Goal: Task Accomplishment & Management: Use online tool/utility

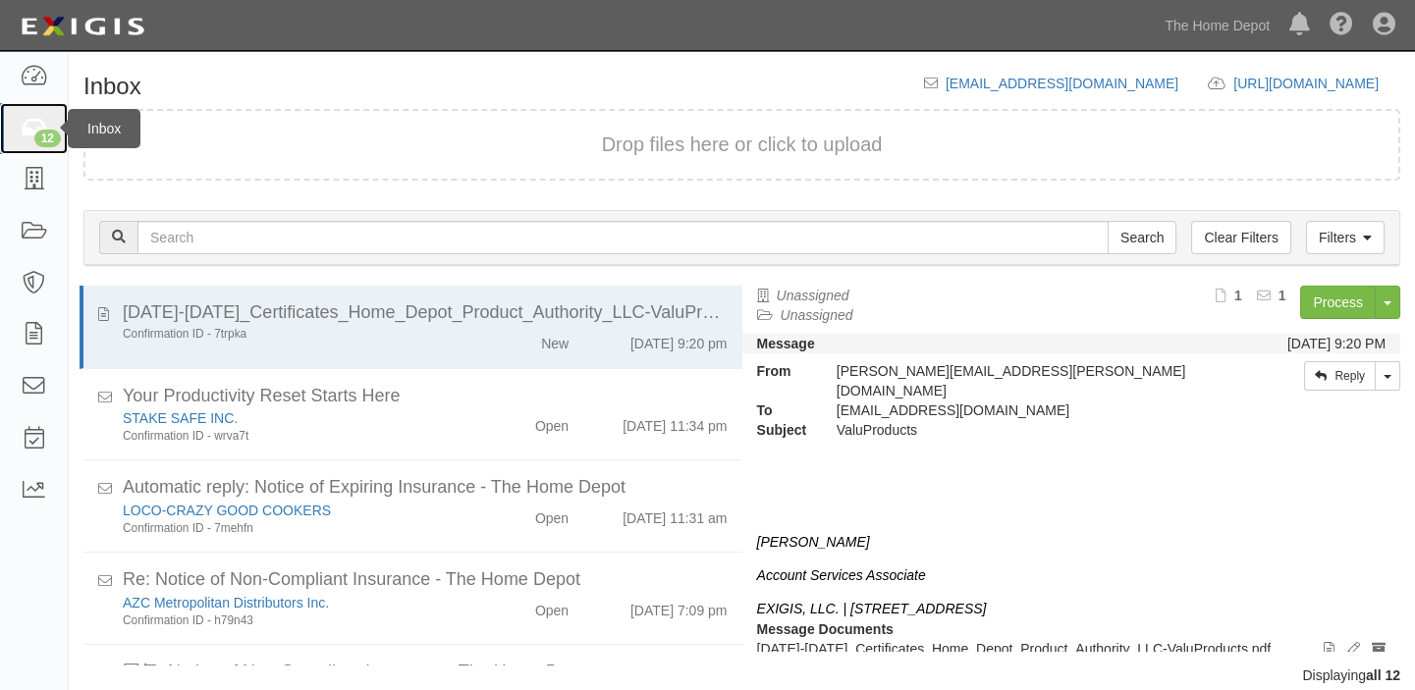
click at [30, 132] on icon at bounding box center [33, 129] width 27 height 23
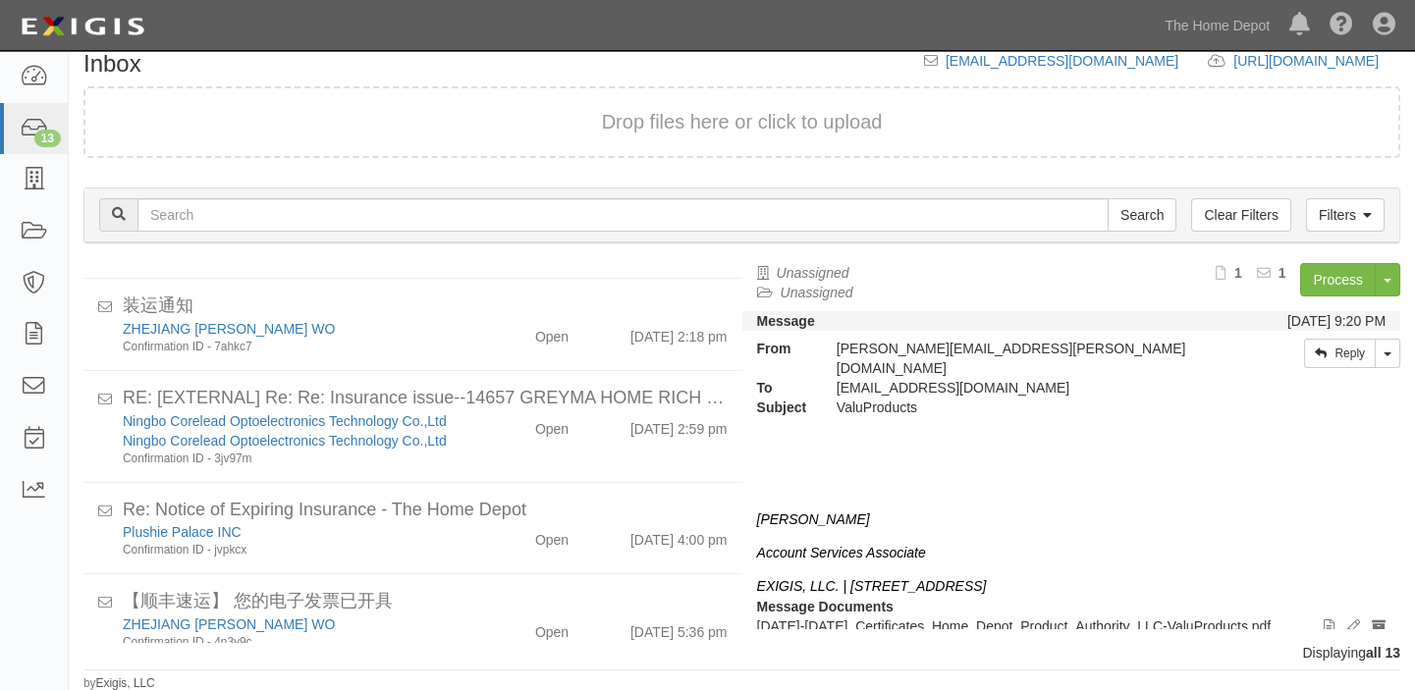
scroll to position [834, 0]
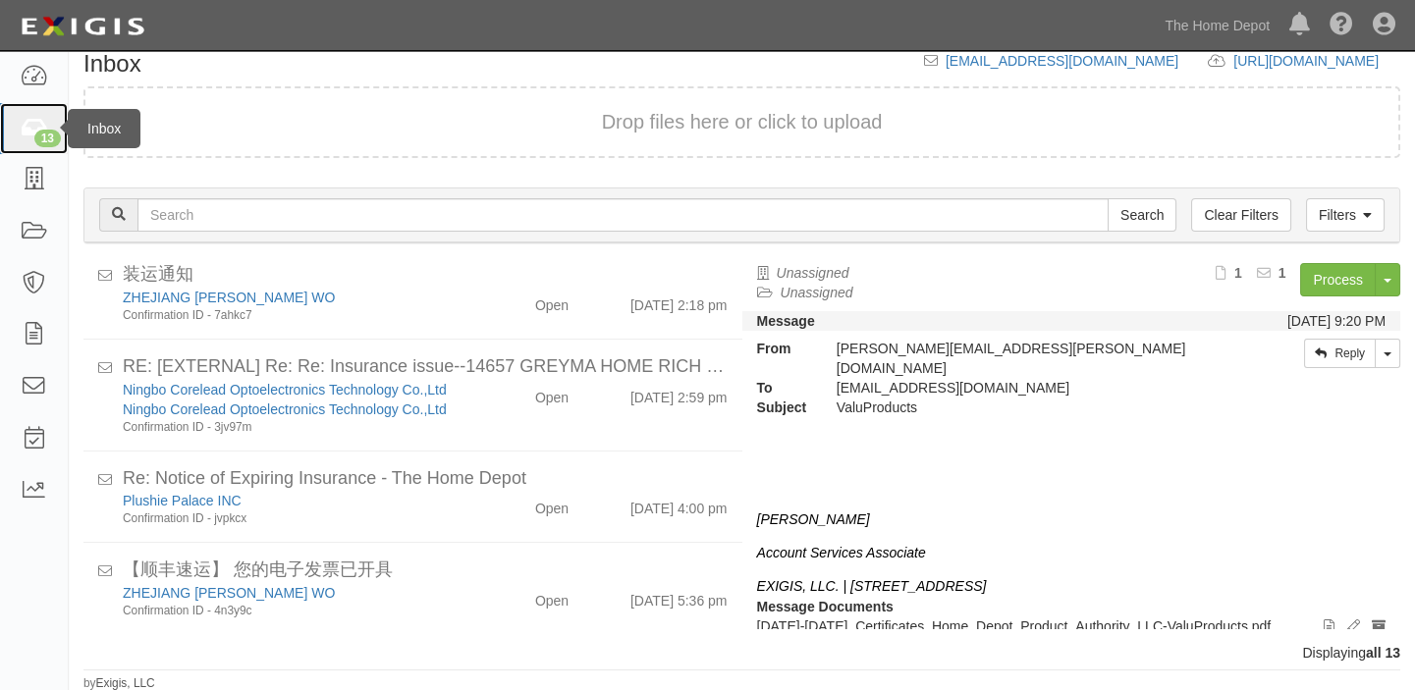
click at [47, 124] on icon at bounding box center [33, 129] width 27 height 23
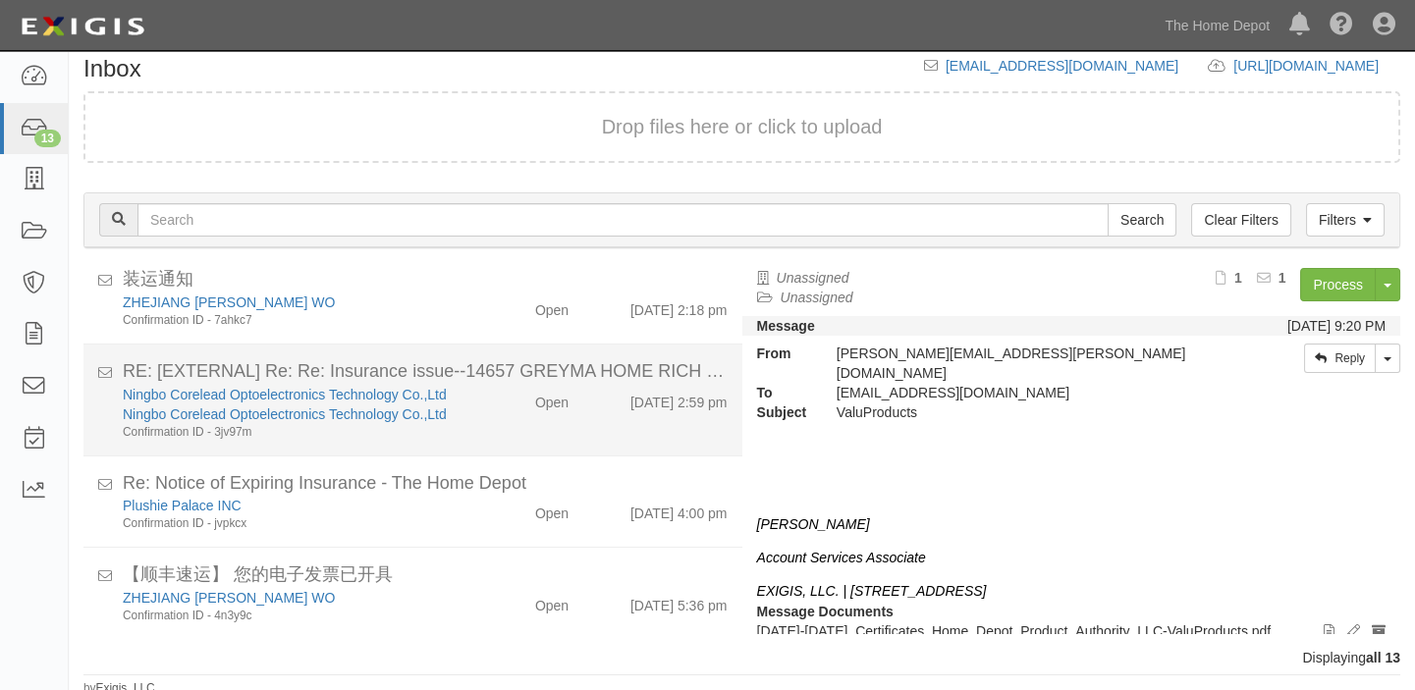
scroll to position [23, 0]
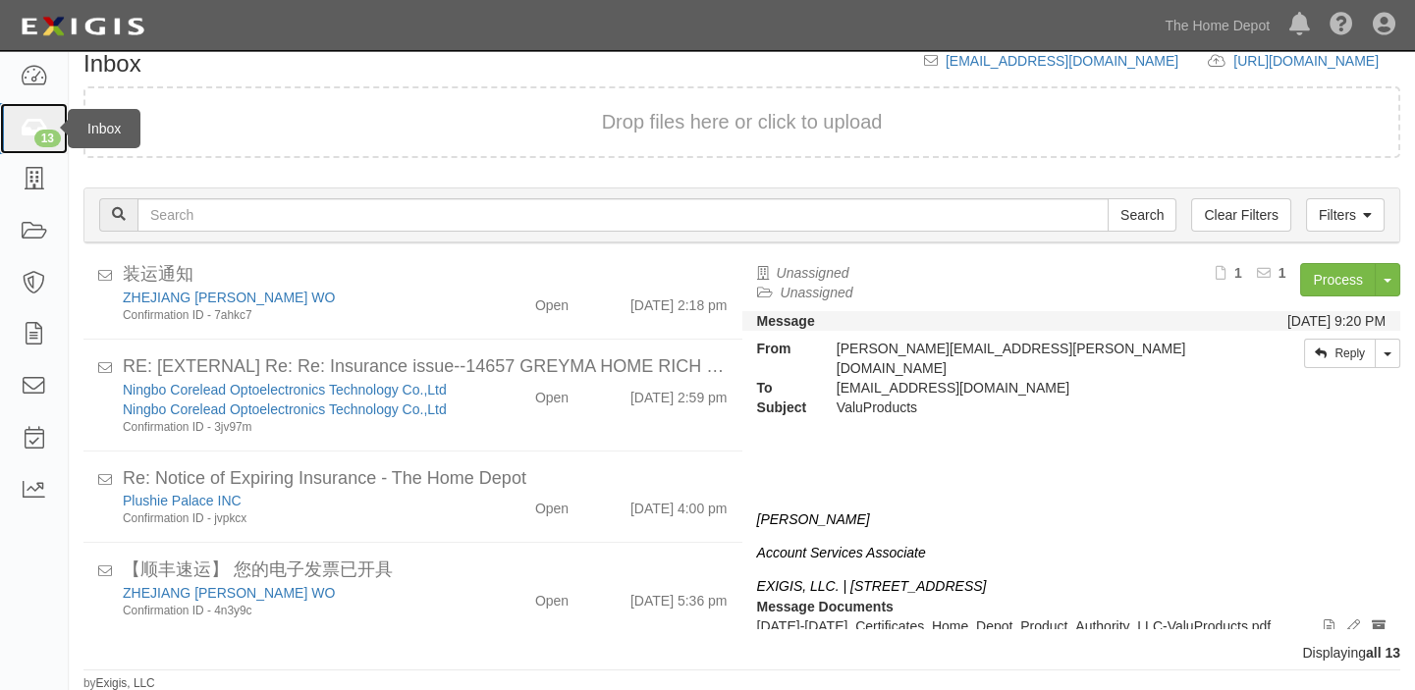
click at [16, 128] on link "13" at bounding box center [34, 129] width 68 height 52
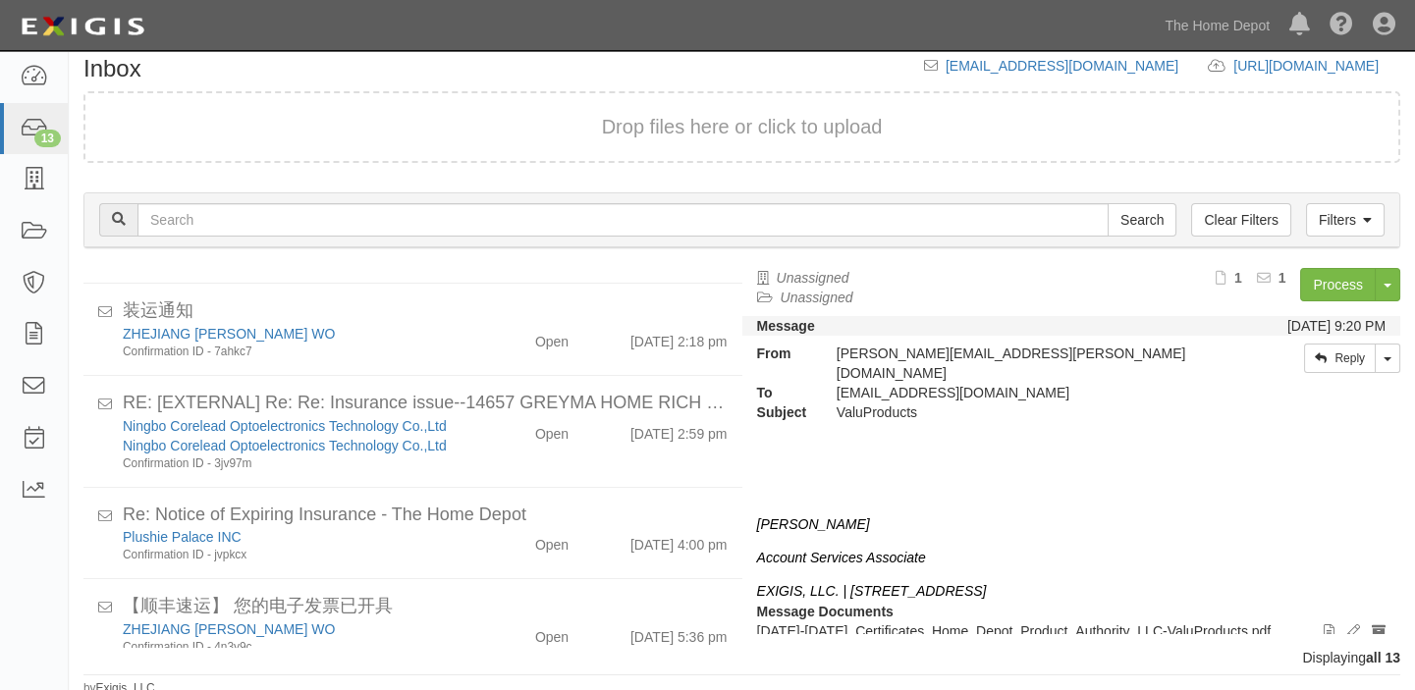
scroll to position [23, 0]
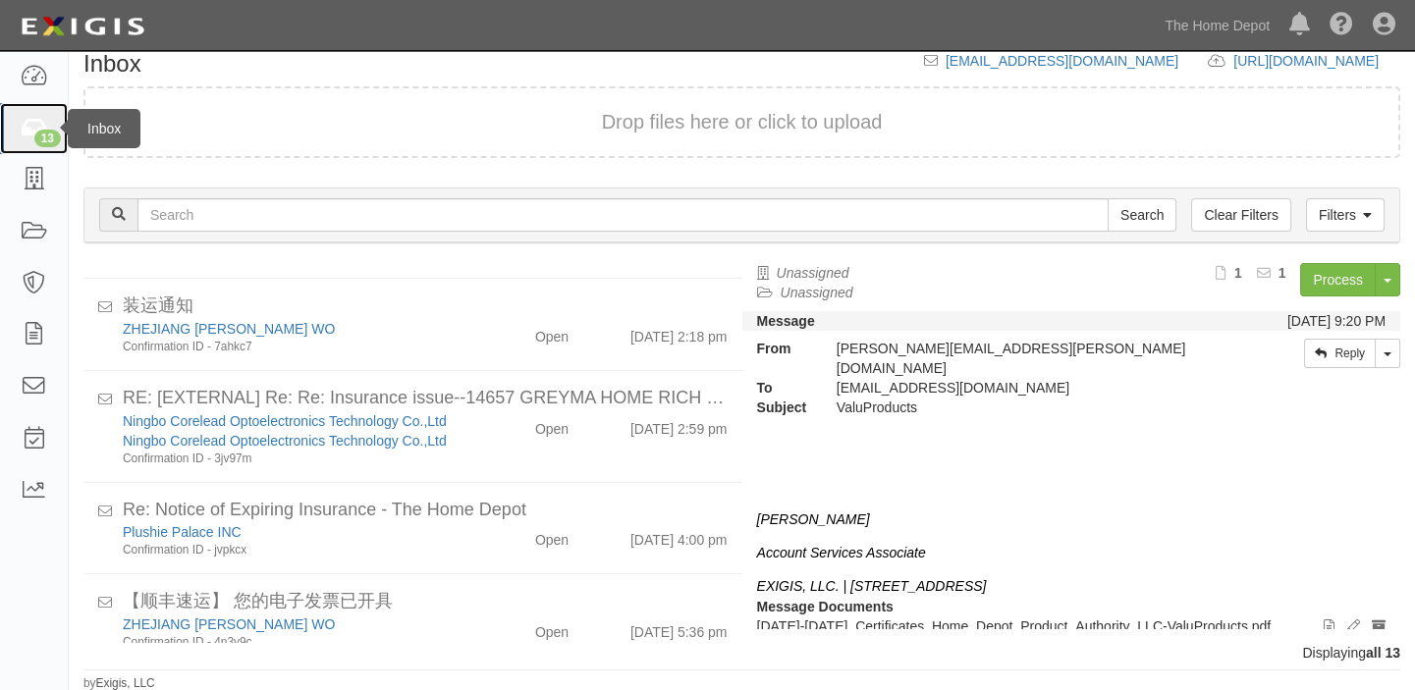
click at [36, 118] on icon at bounding box center [33, 129] width 27 height 23
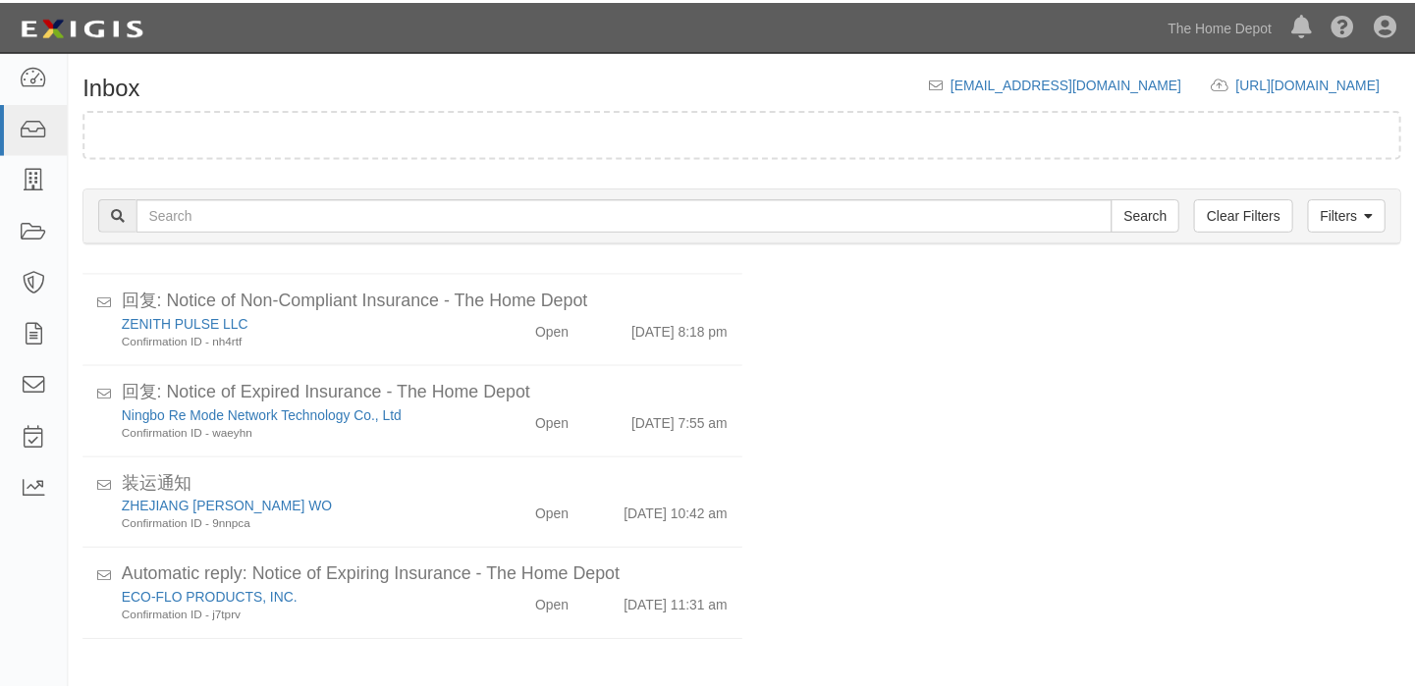
scroll to position [446, 0]
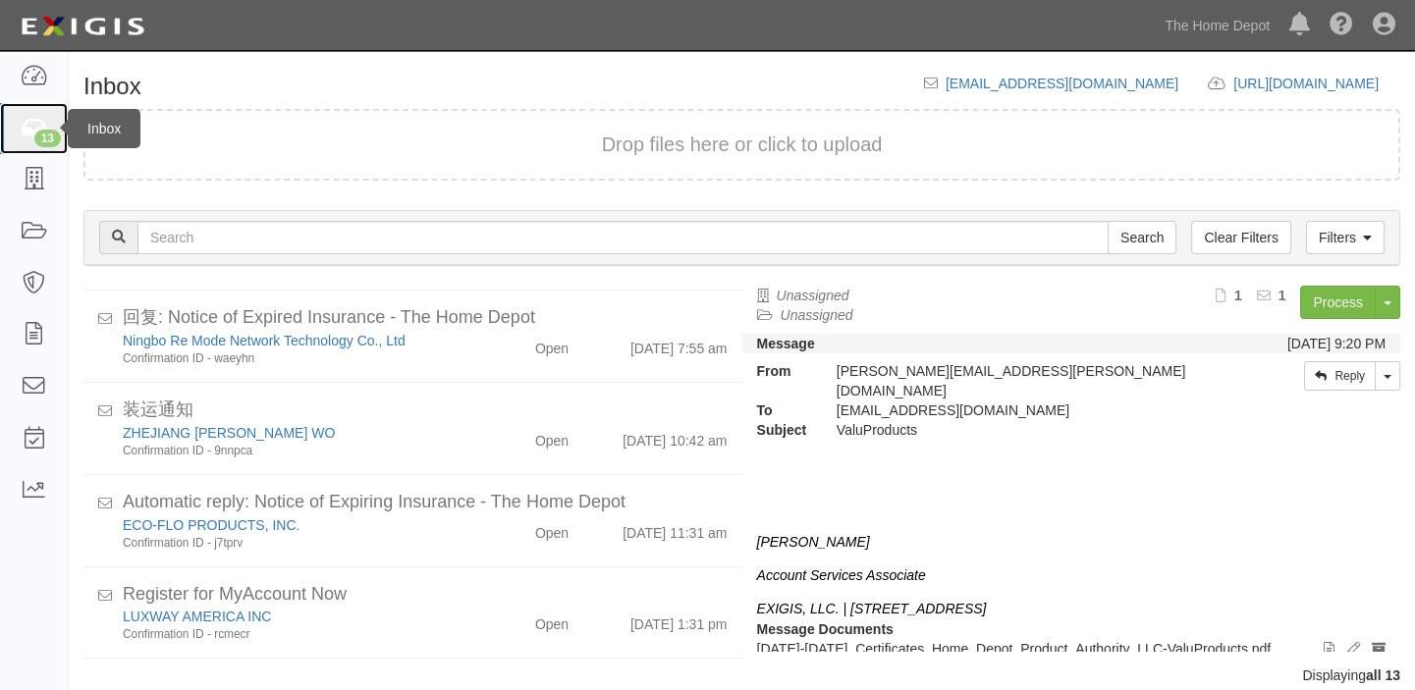
click at [25, 138] on icon at bounding box center [33, 129] width 27 height 23
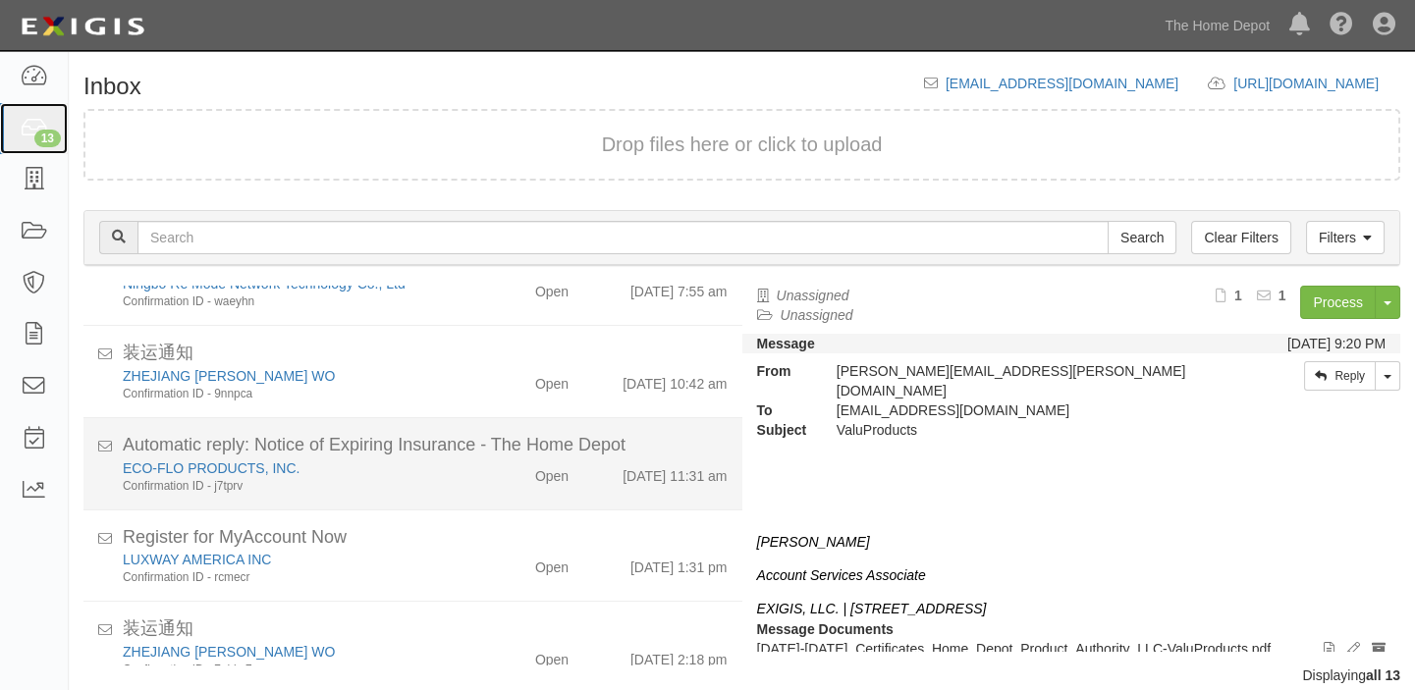
scroll to position [534, 0]
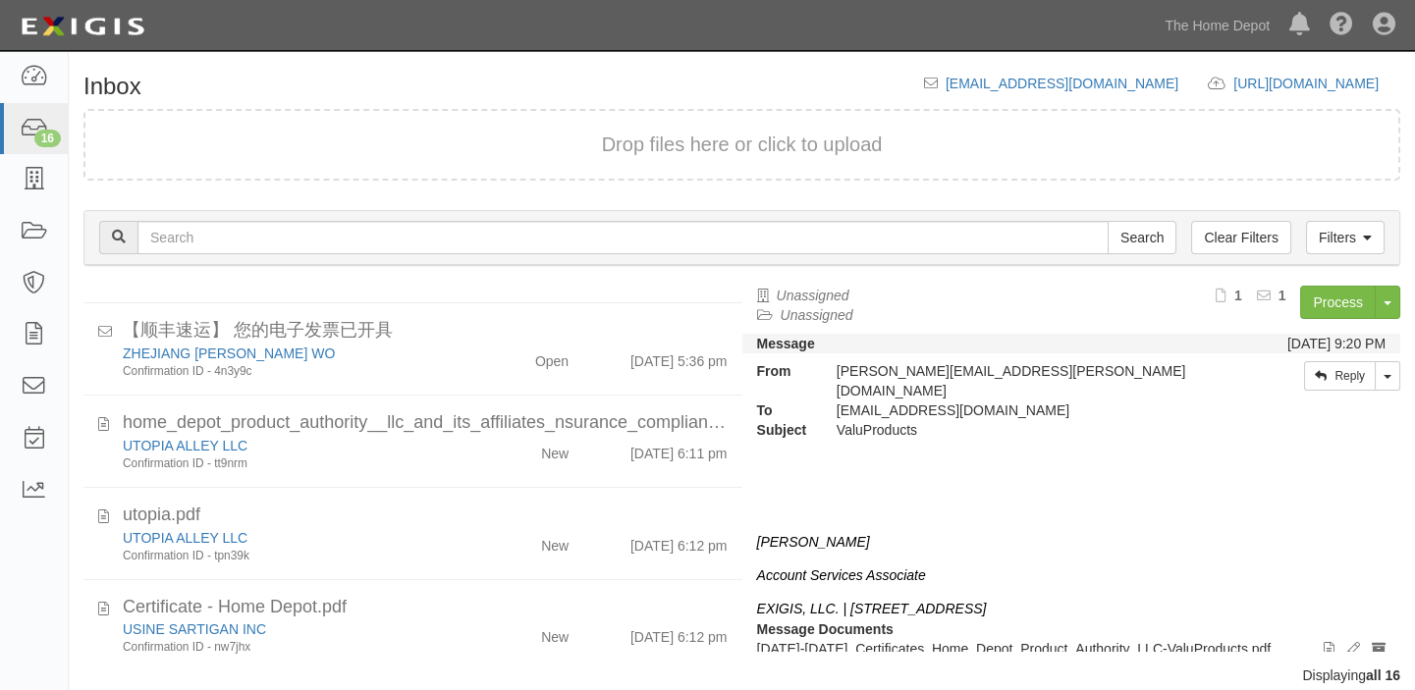
scroll to position [1109, 0]
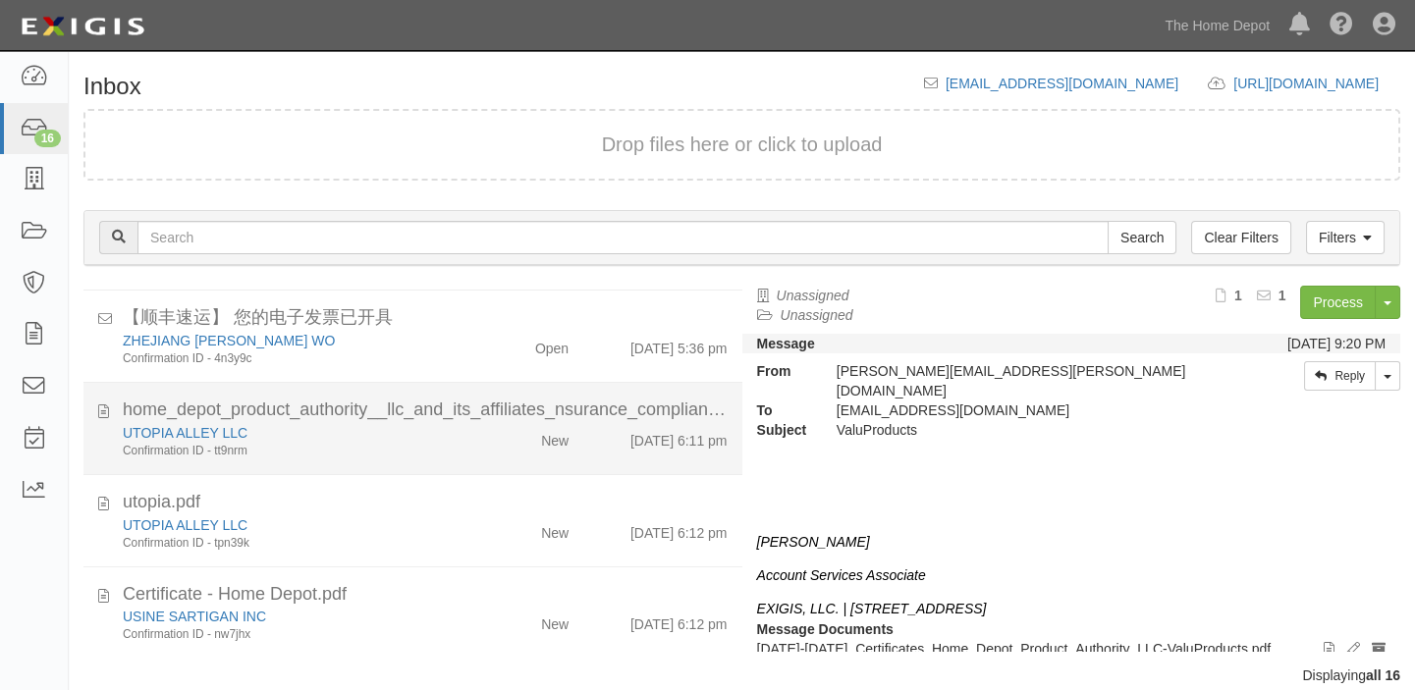
click at [462, 448] on div "UTOPIA ALLEY LLC Confirmation ID - tt9nrm" at bounding box center [293, 441] width 370 height 36
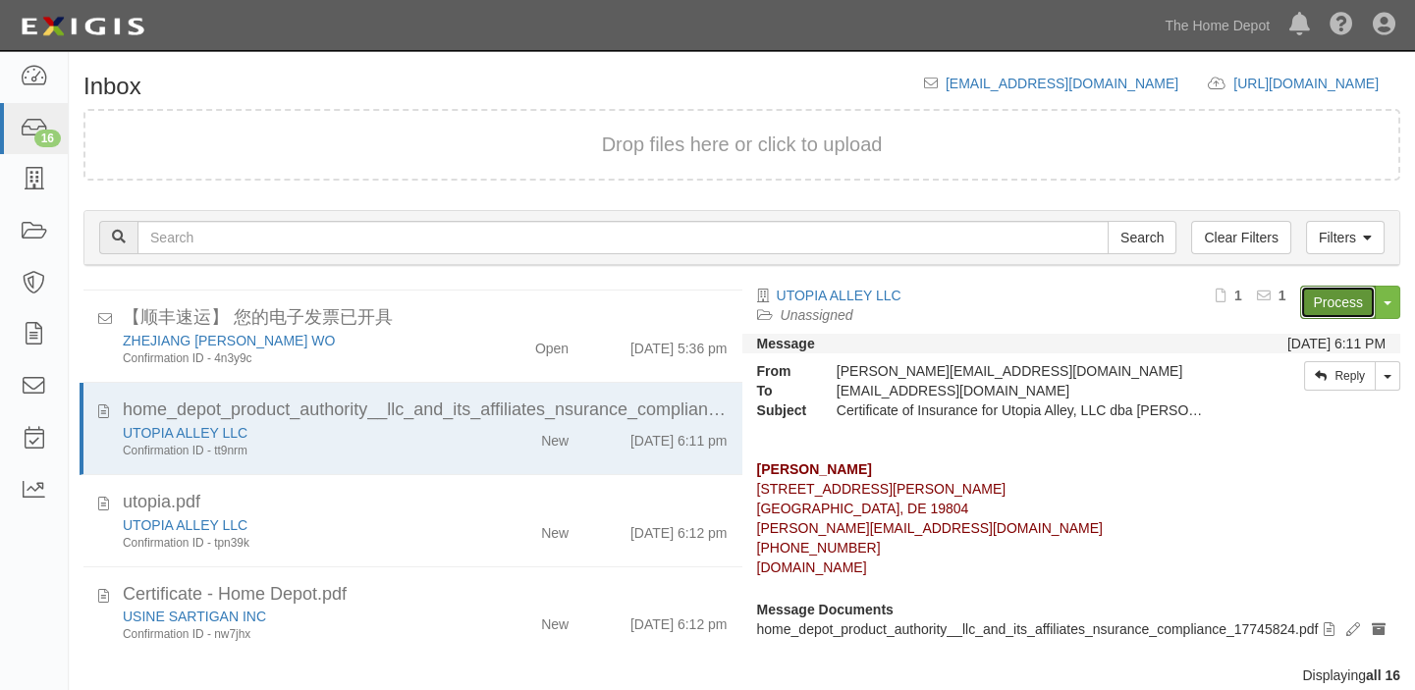
click at [1320, 306] on link "Process" at bounding box center [1338, 302] width 76 height 33
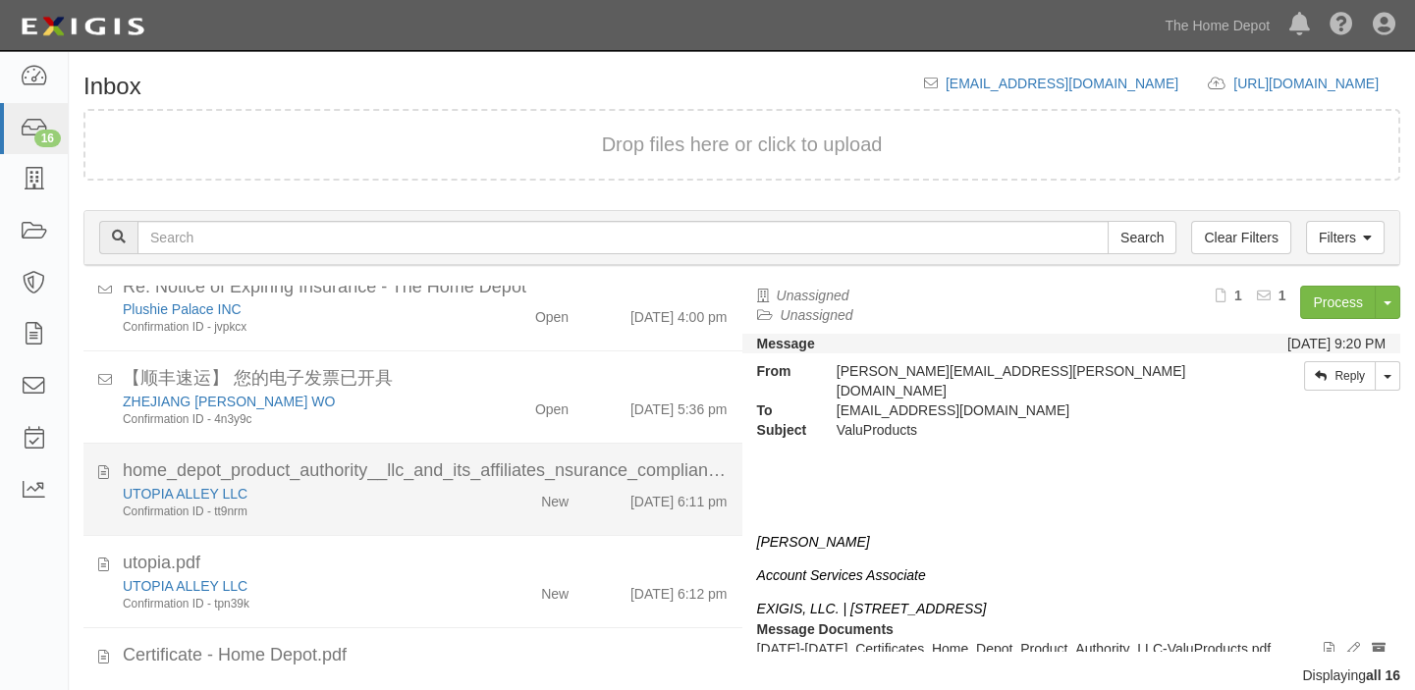
scroll to position [1109, 0]
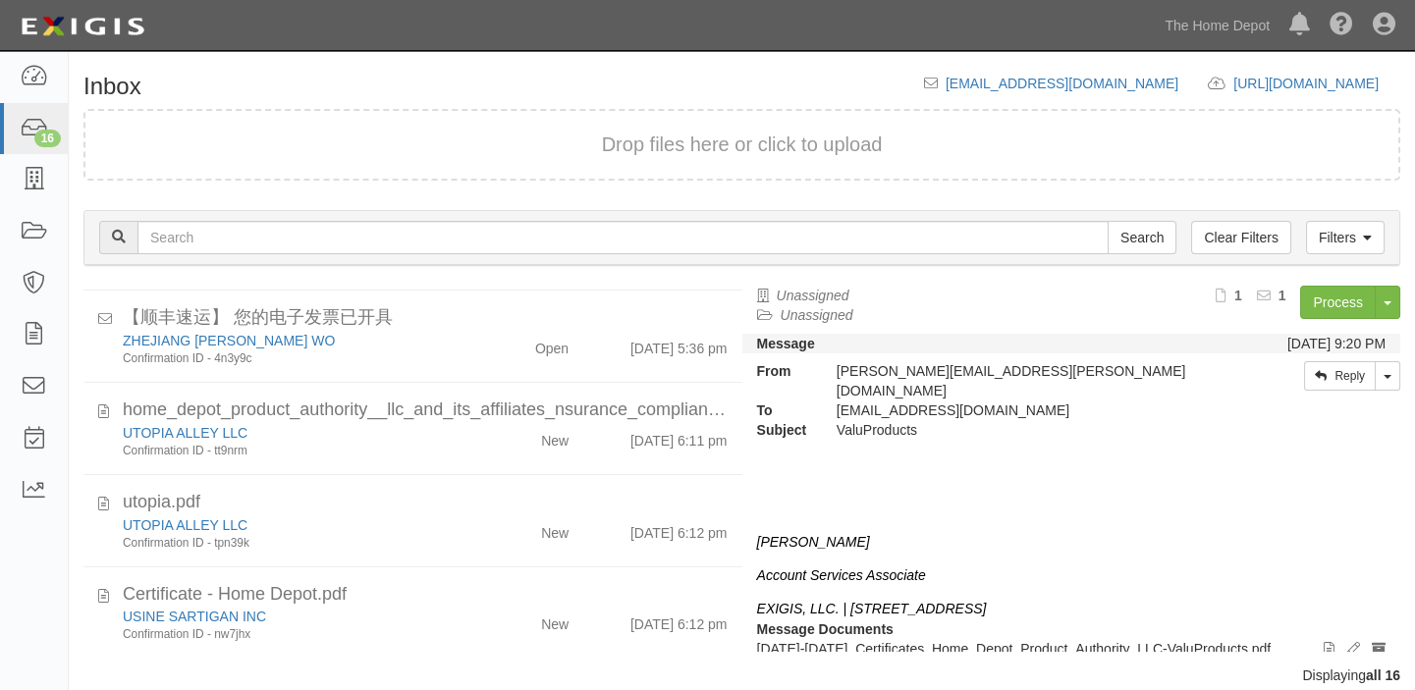
click at [444, 599] on div "Certificate - Home Depot.pdf" at bounding box center [425, 595] width 605 height 26
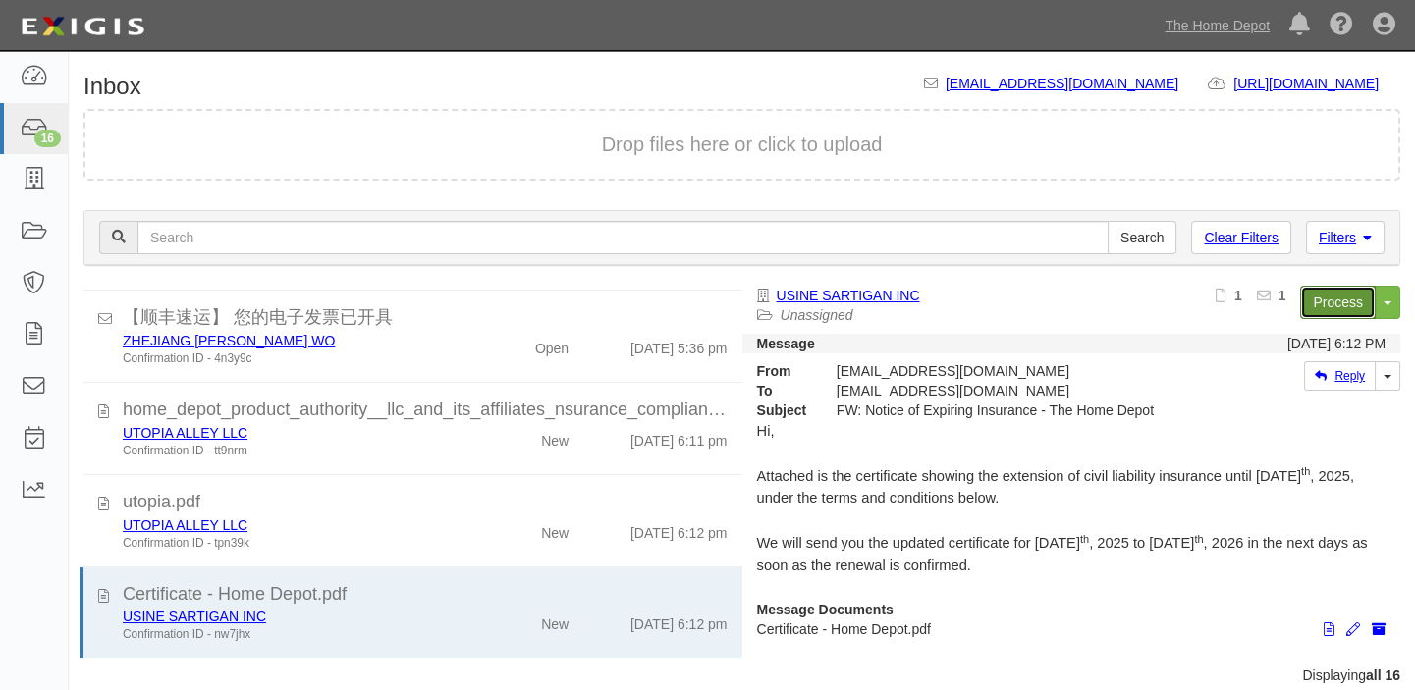
click at [1332, 307] on link "Process" at bounding box center [1338, 302] width 76 height 33
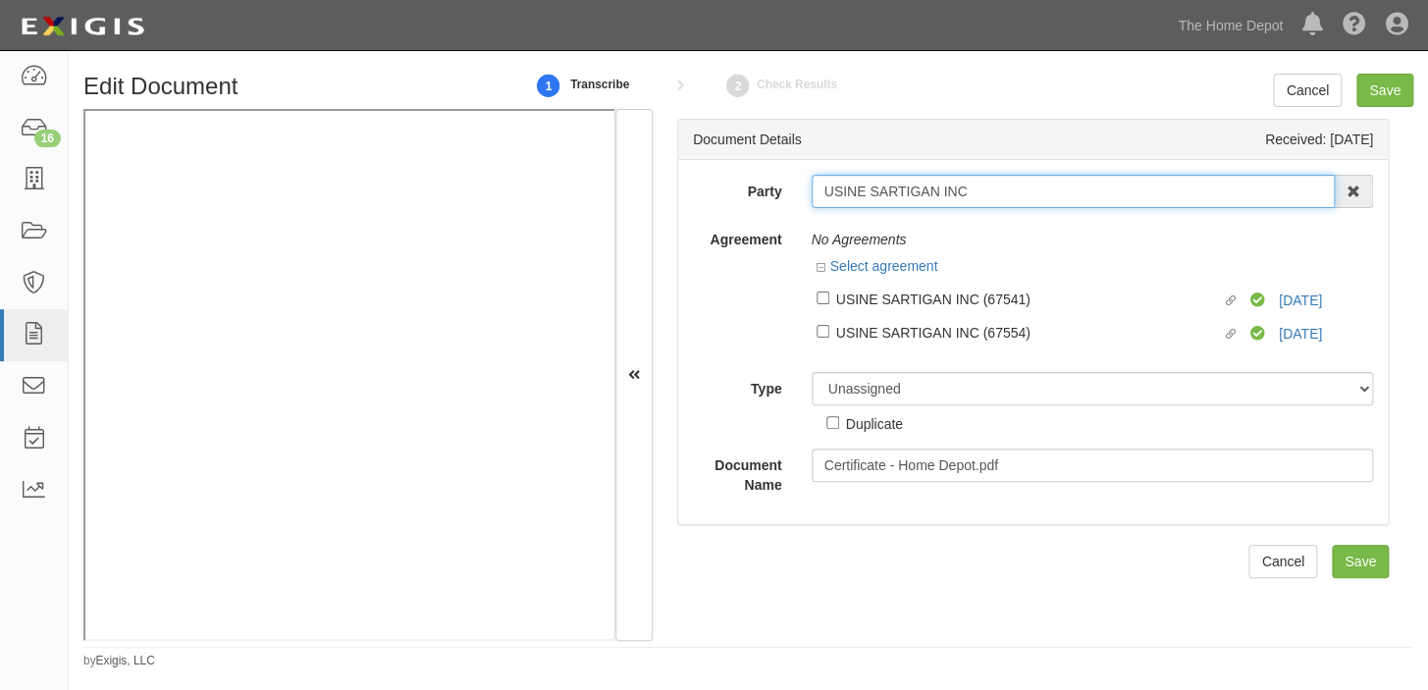
drag, startPoint x: 817, startPoint y: 199, endPoint x: 1088, endPoint y: 199, distance: 271.0
click at [1088, 199] on input "USINE SARTIGAN INC" at bounding box center [1074, 191] width 524 height 33
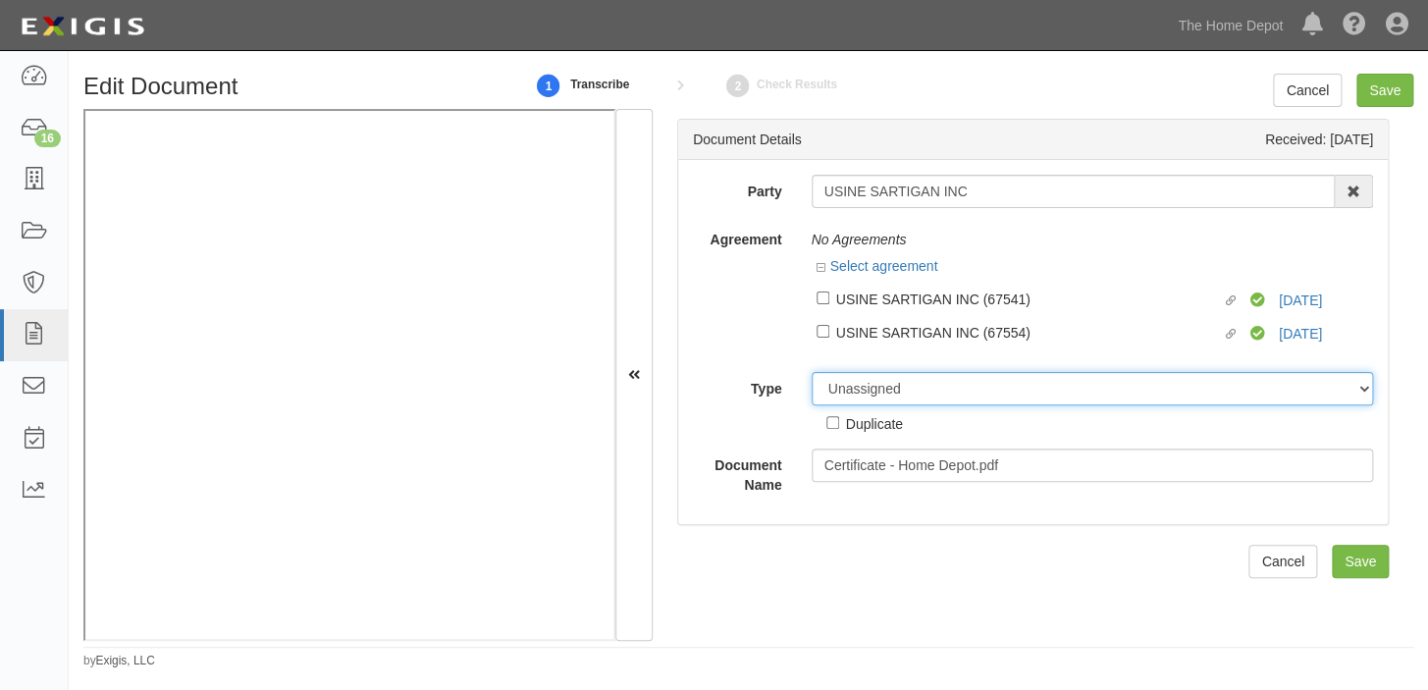
click at [881, 378] on select "Unassigned Binder Cancellation Notice Certificate Contract Endorsement Insuranc…" at bounding box center [1093, 388] width 563 height 33
select select "CertificateDetail"
click at [812, 373] on select "Unassigned Binder Cancellation Notice Certificate Contract Endorsement Insuranc…" at bounding box center [1093, 388] width 563 height 33
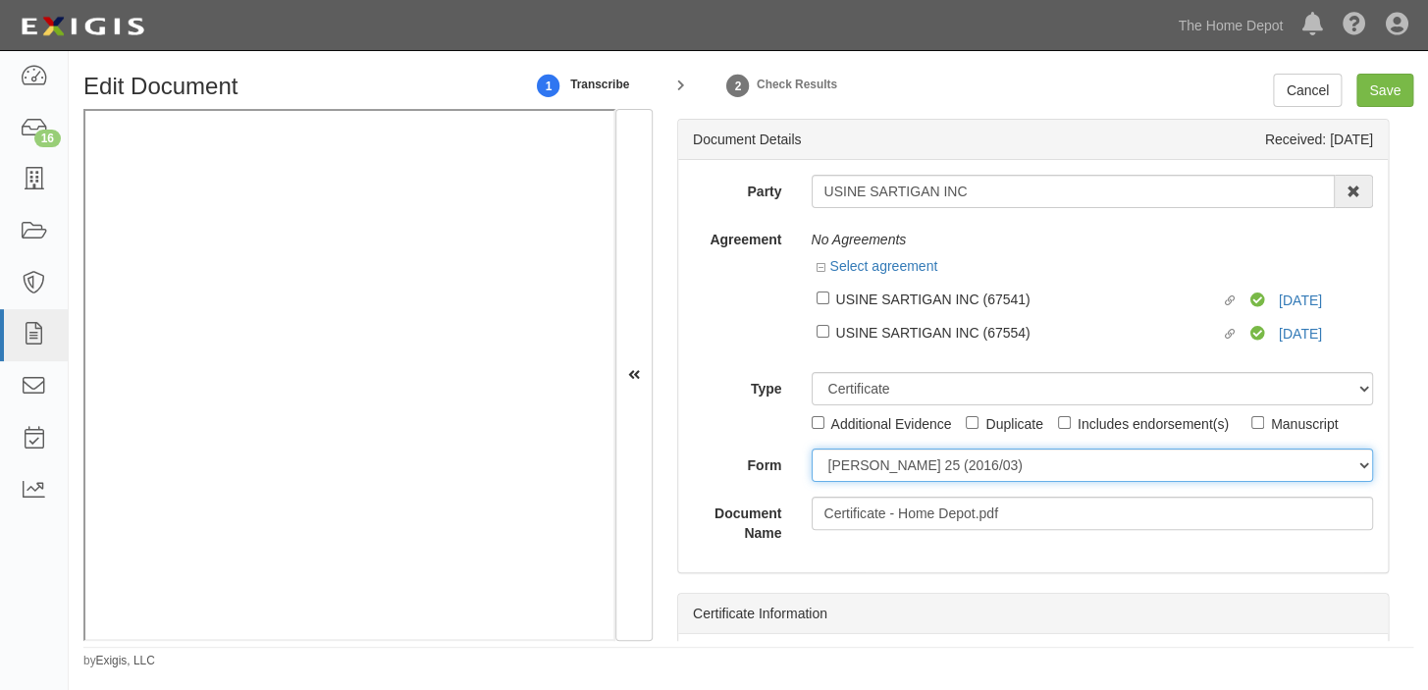
click at [870, 464] on select "ACORD 25 (2016/03) ACORD 101 ACORD 855 NY (2014/05) General" at bounding box center [1093, 465] width 563 height 33
select select "GeneralFormDetail"
click at [812, 450] on select "ACORD 25 (2016/03) ACORD 101 ACORD 855 NY (2014/05) General" at bounding box center [1093, 465] width 563 height 33
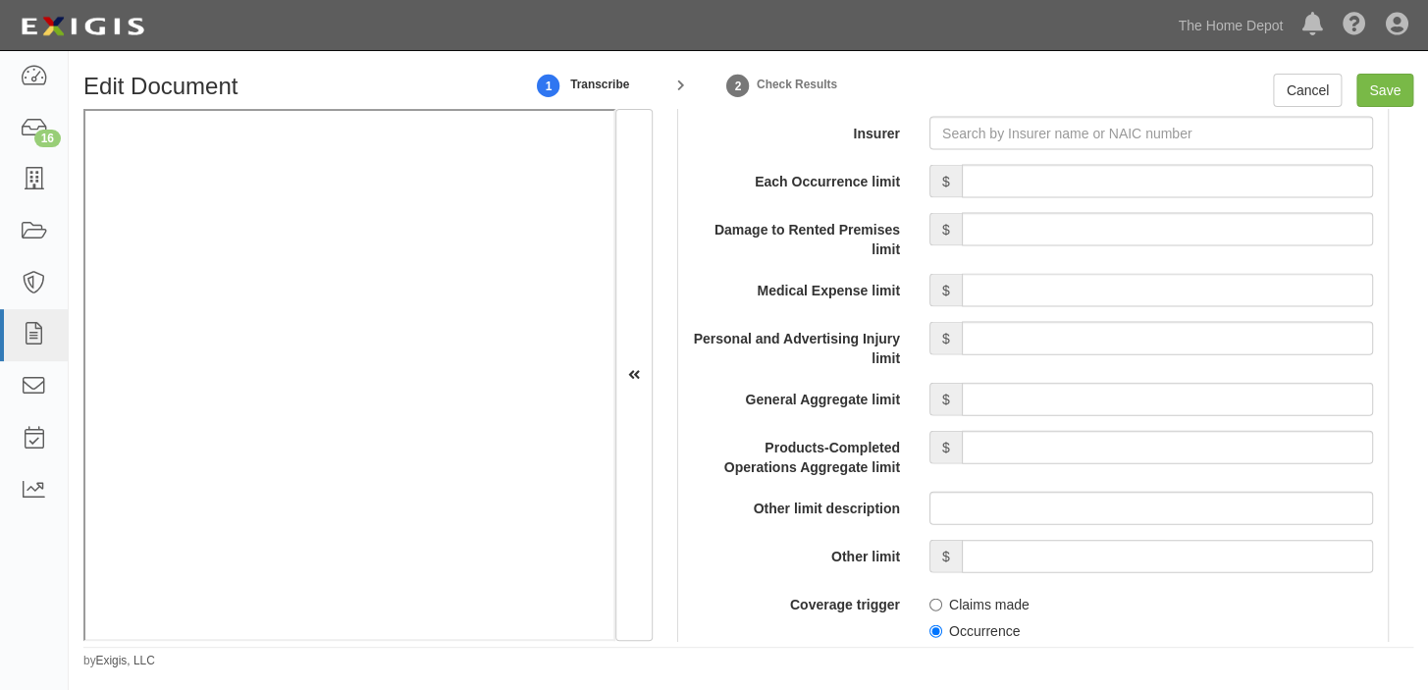
scroll to position [1606, 0]
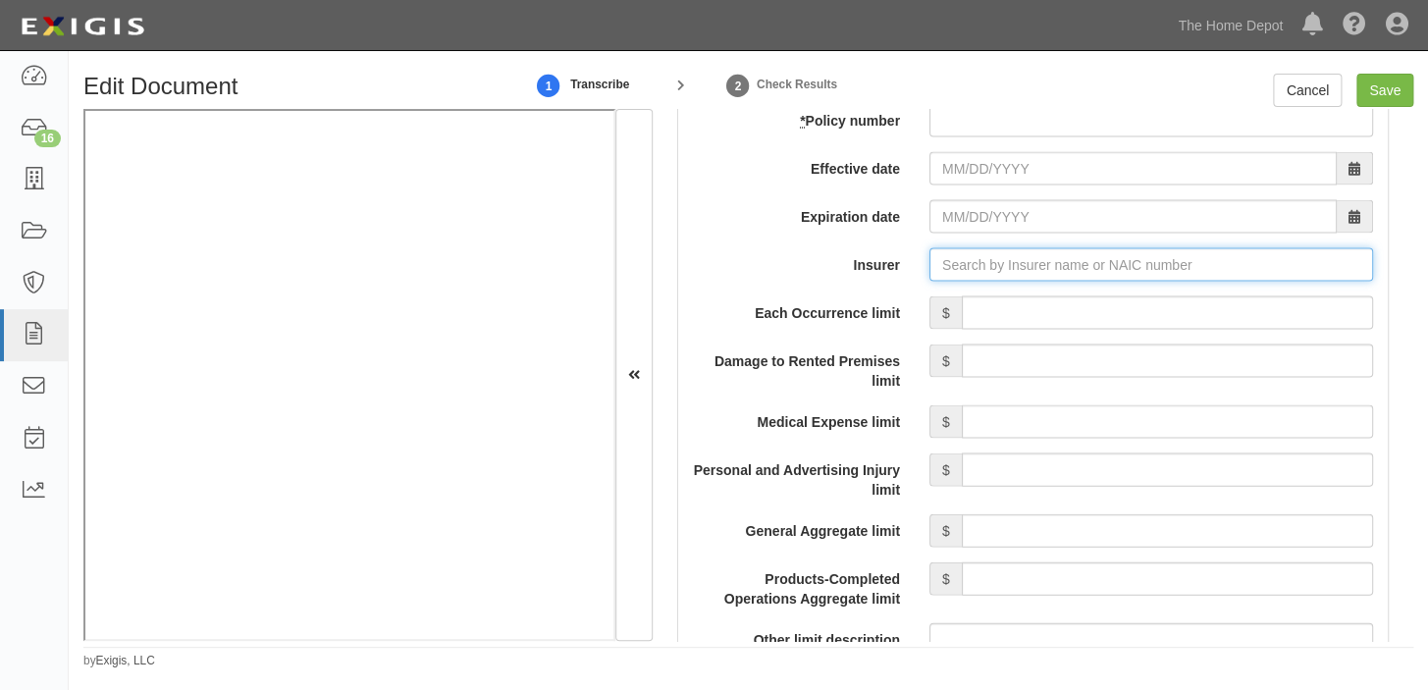
click at [980, 255] on input "Insurer" at bounding box center [1152, 263] width 444 height 33
click at [991, 257] on input "Insurer" at bounding box center [1152, 263] width 444 height 33
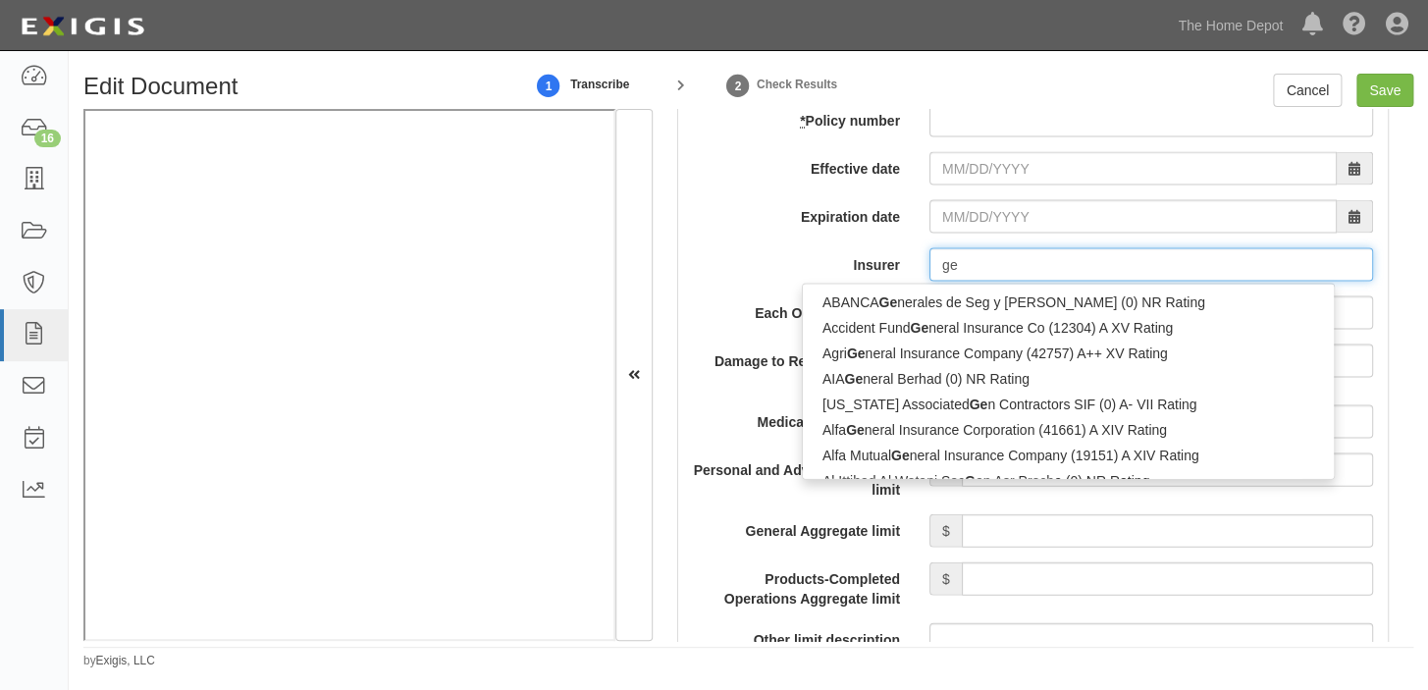
type input "g"
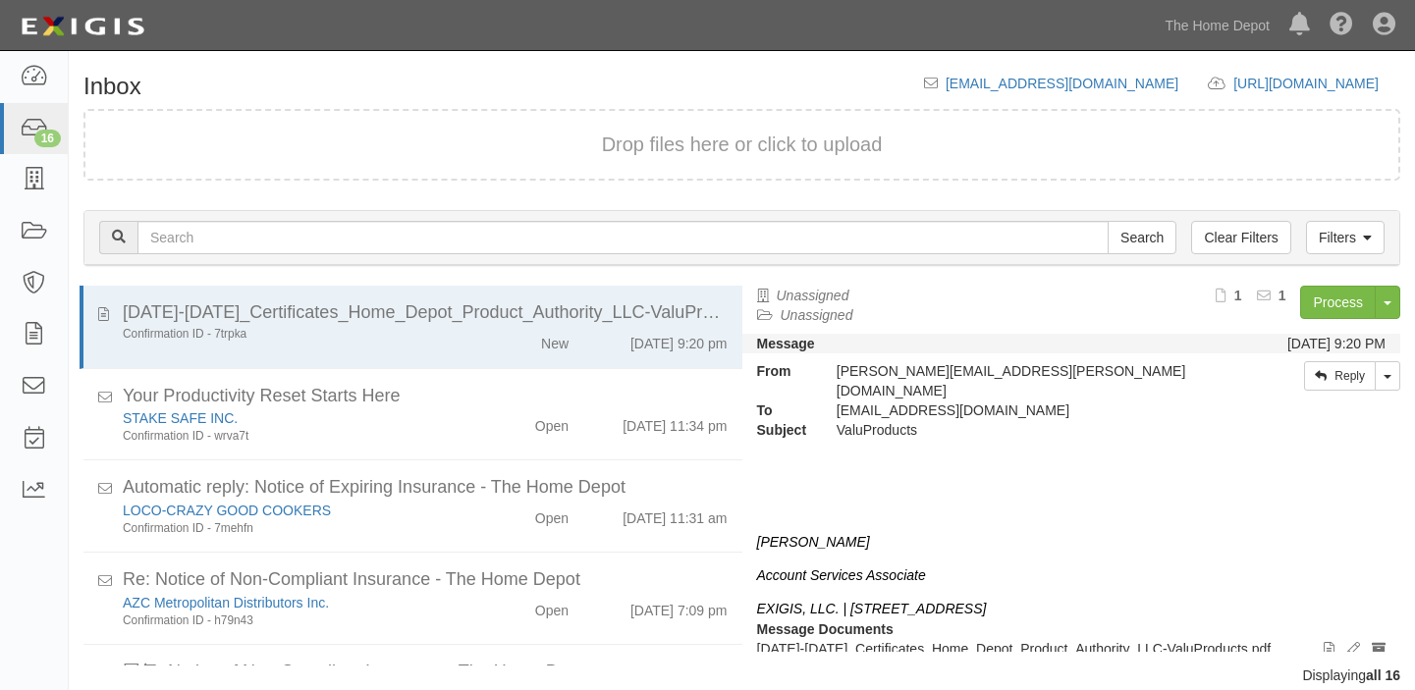
scroll to position [23, 0]
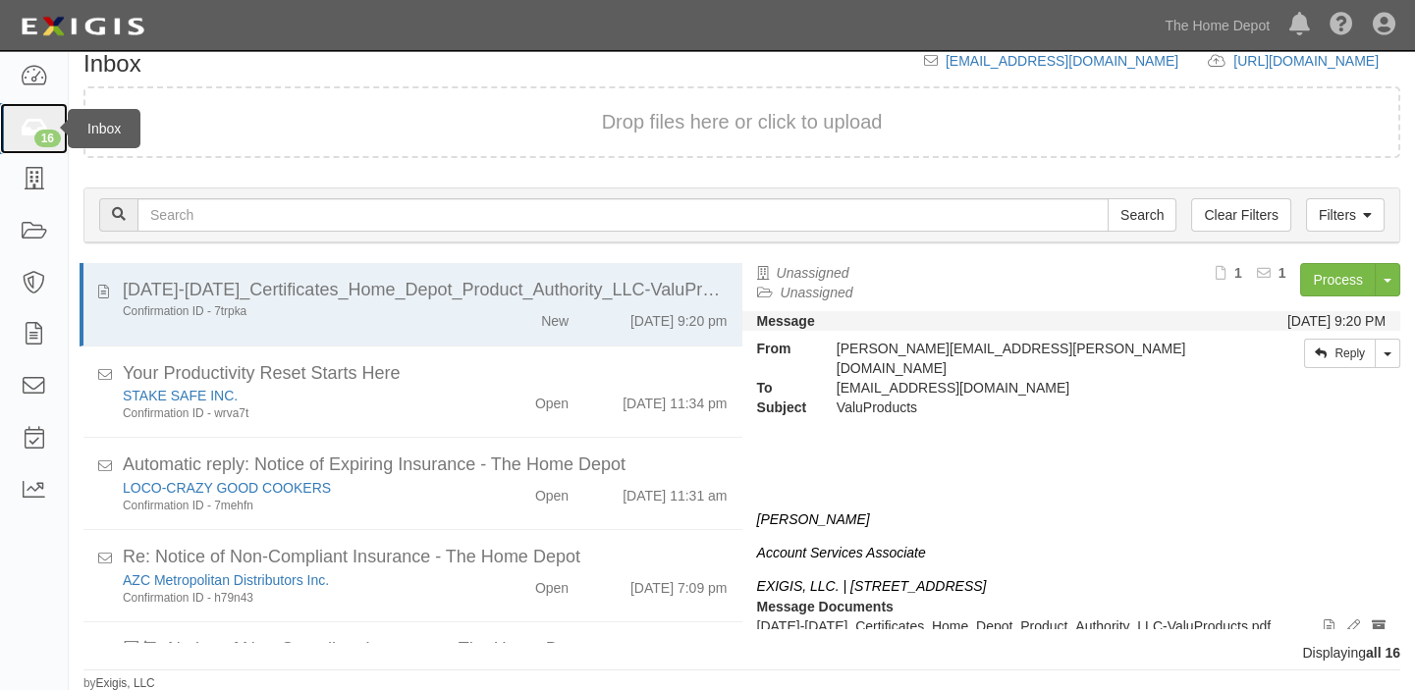
click at [4, 150] on link "16" at bounding box center [34, 129] width 68 height 52
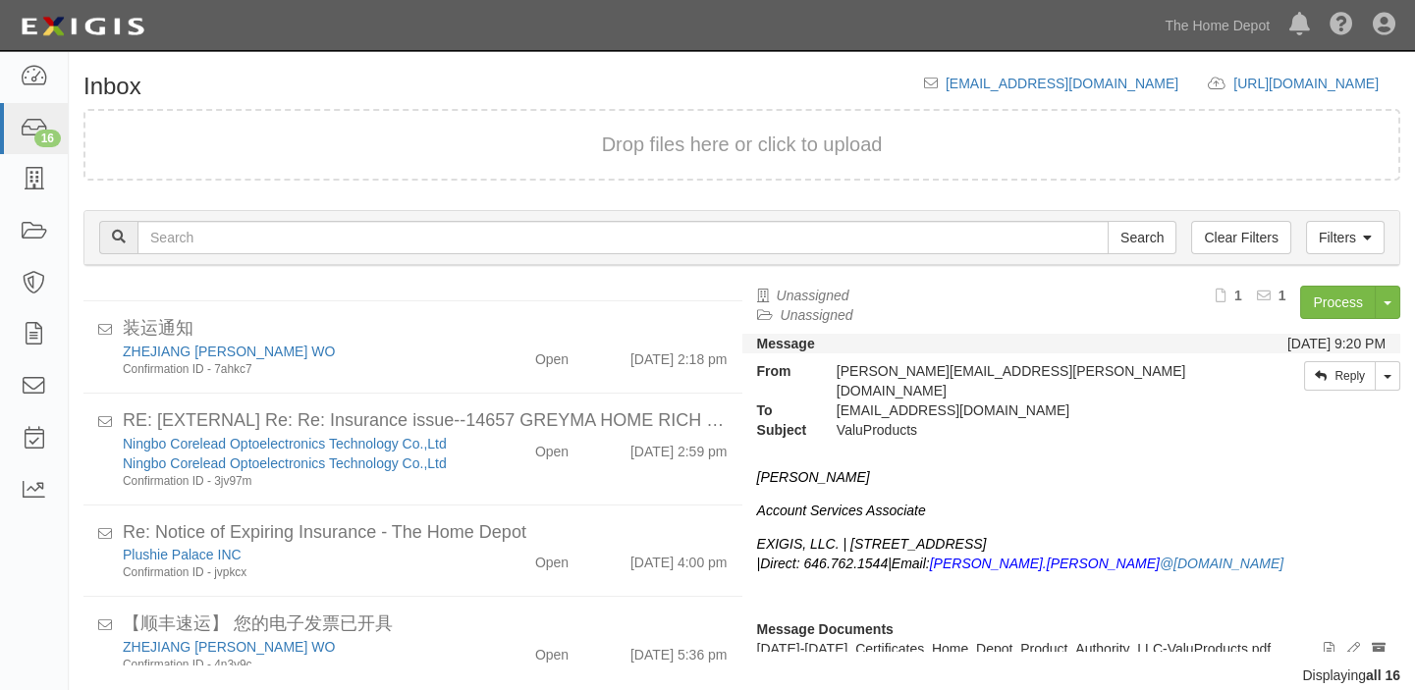
scroll to position [1109, 0]
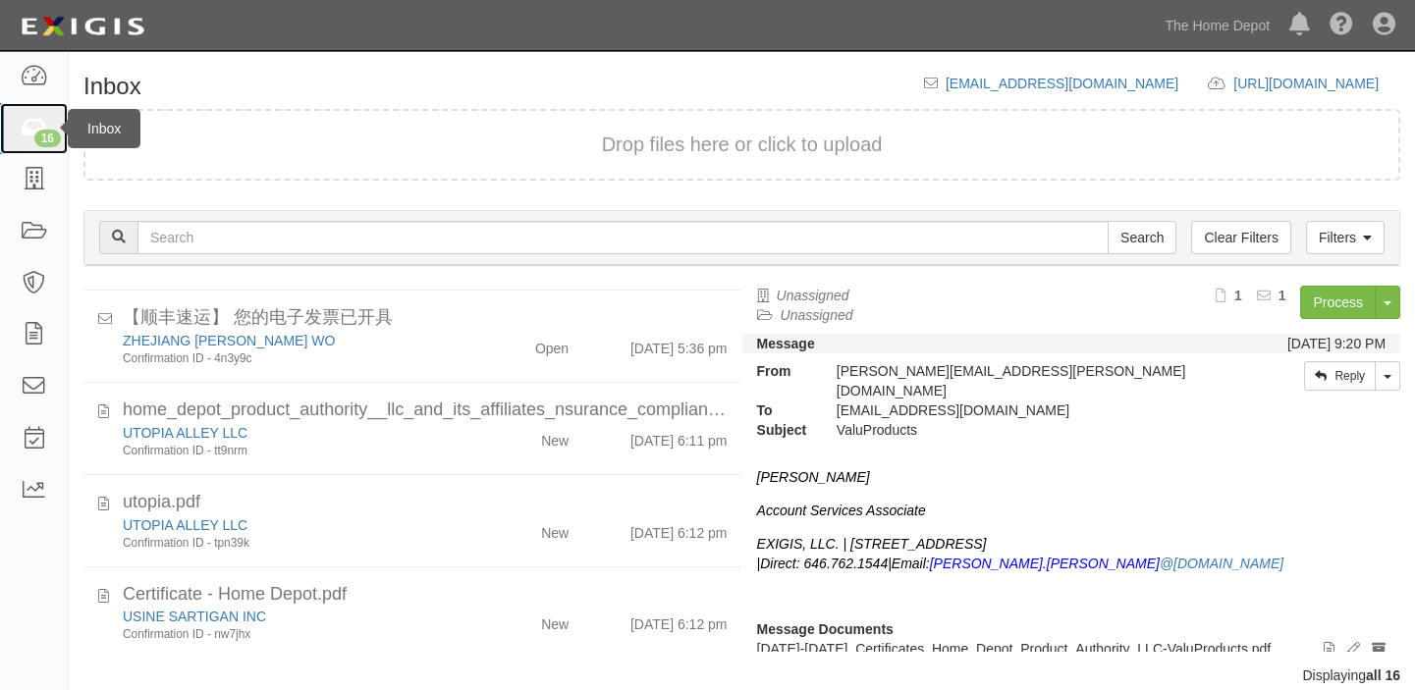
click at [0, 119] on link "16" at bounding box center [34, 129] width 68 height 52
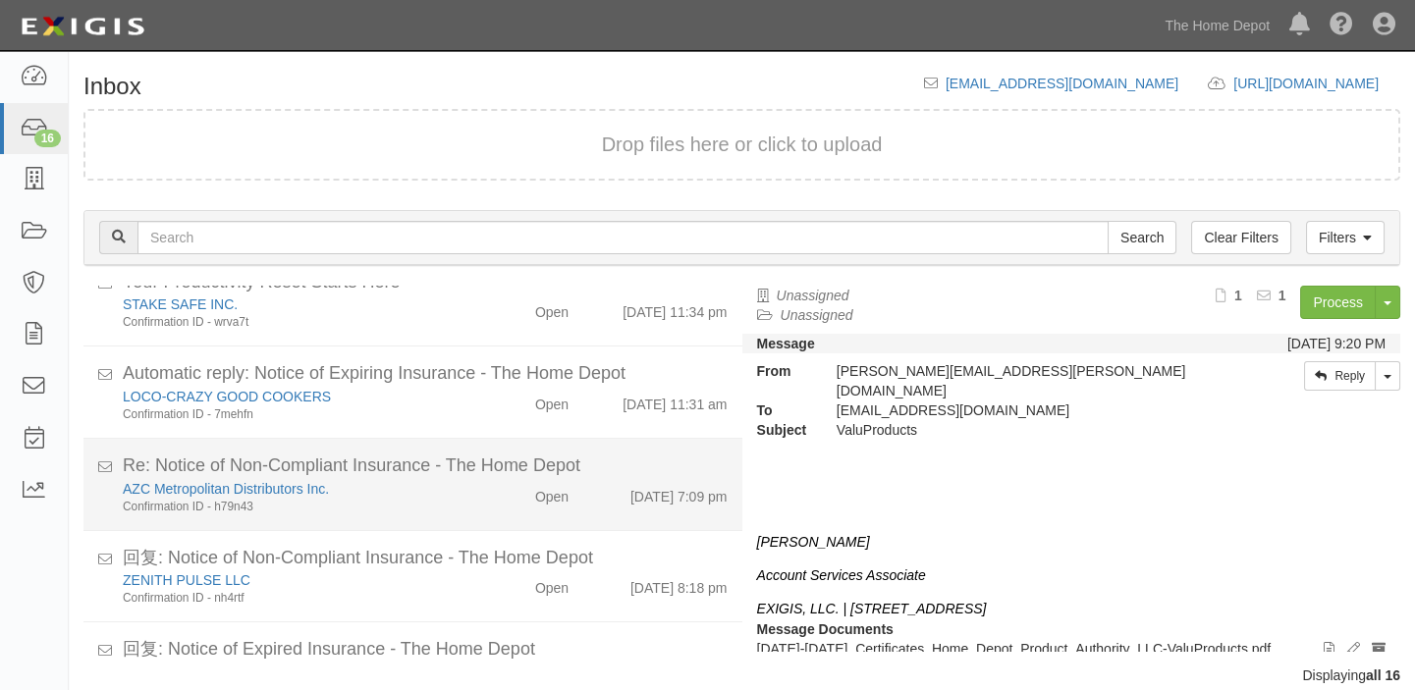
scroll to position [267, 0]
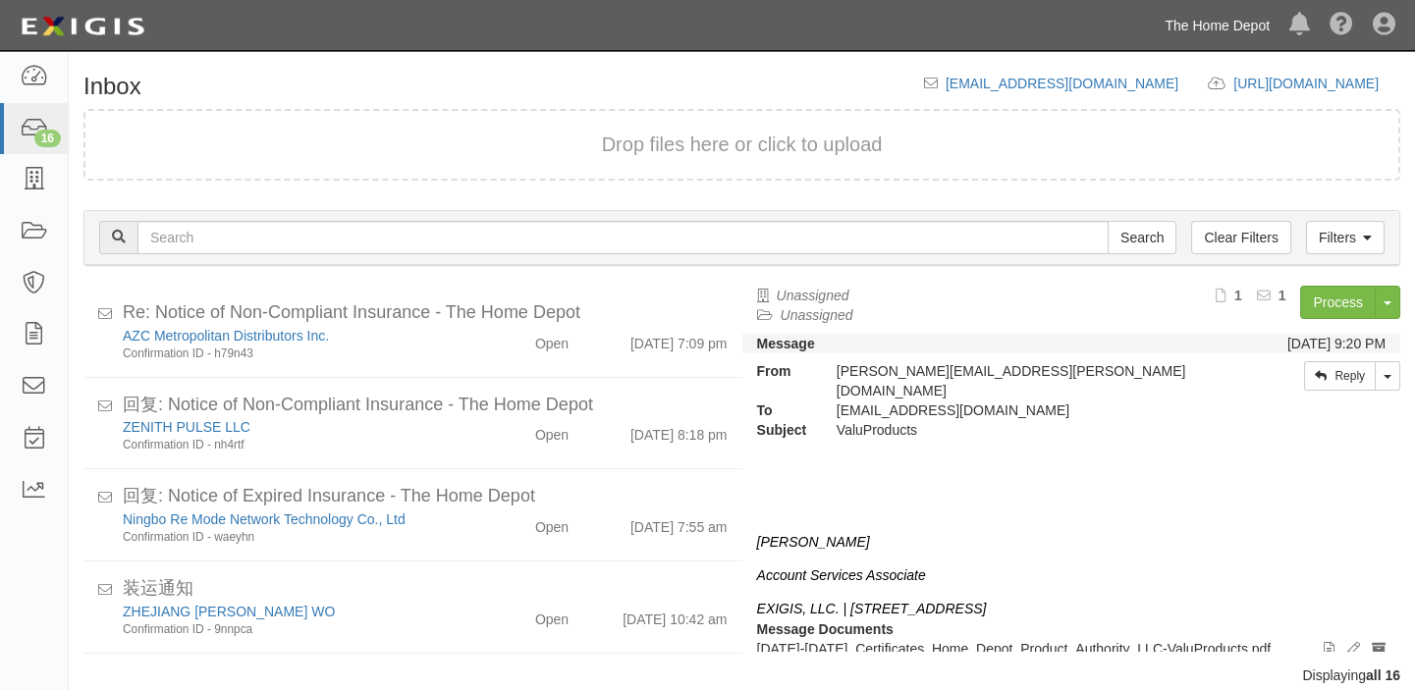
click at [1240, 28] on link "The Home Depot" at bounding box center [1216, 25] width 125 height 39
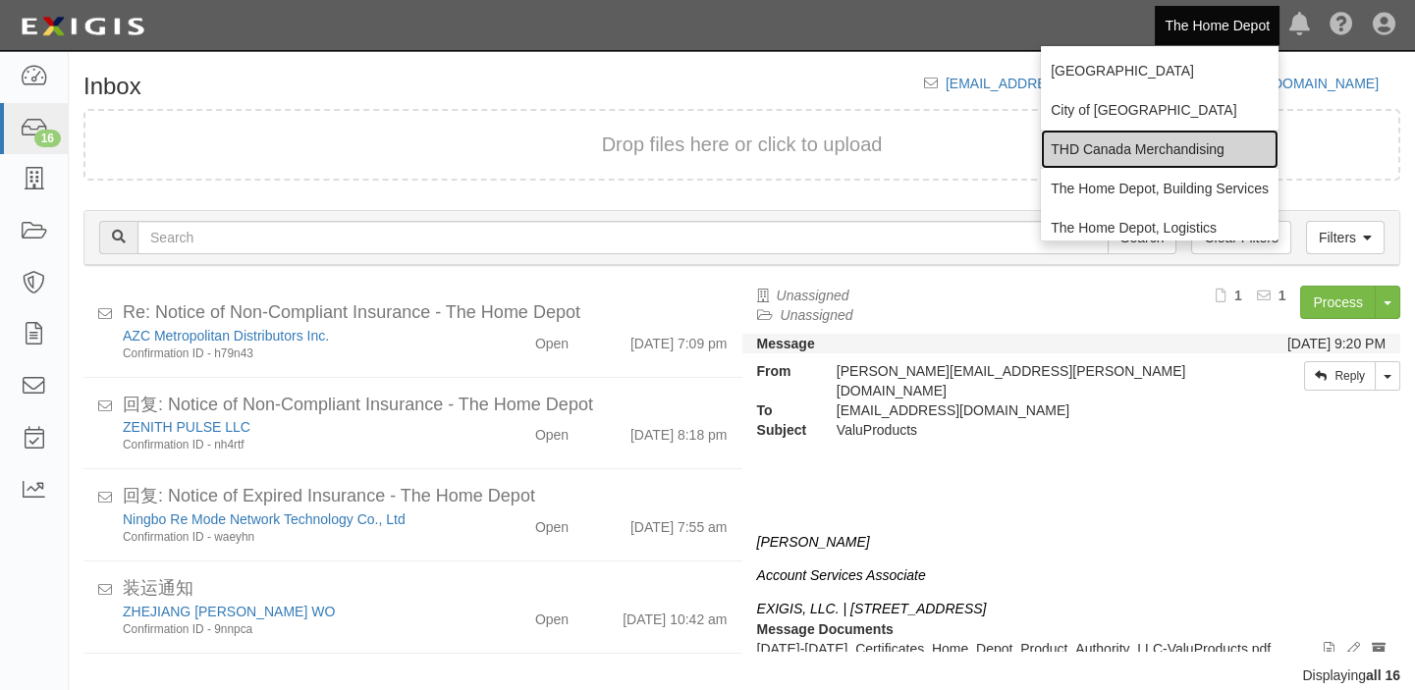
click at [1165, 135] on link "THD Canada Merchandising" at bounding box center [1160, 149] width 238 height 39
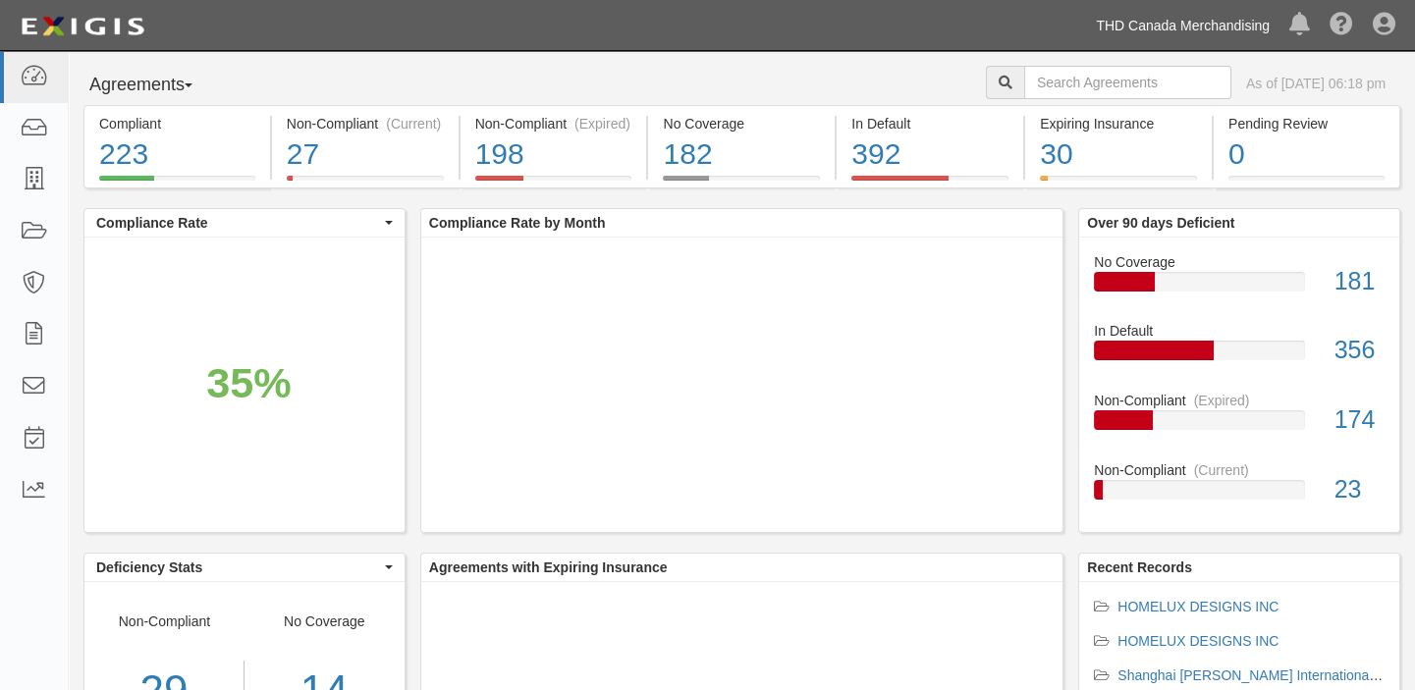
click at [1093, 36] on link "THD Canada Merchandising" at bounding box center [1182, 25] width 193 height 39
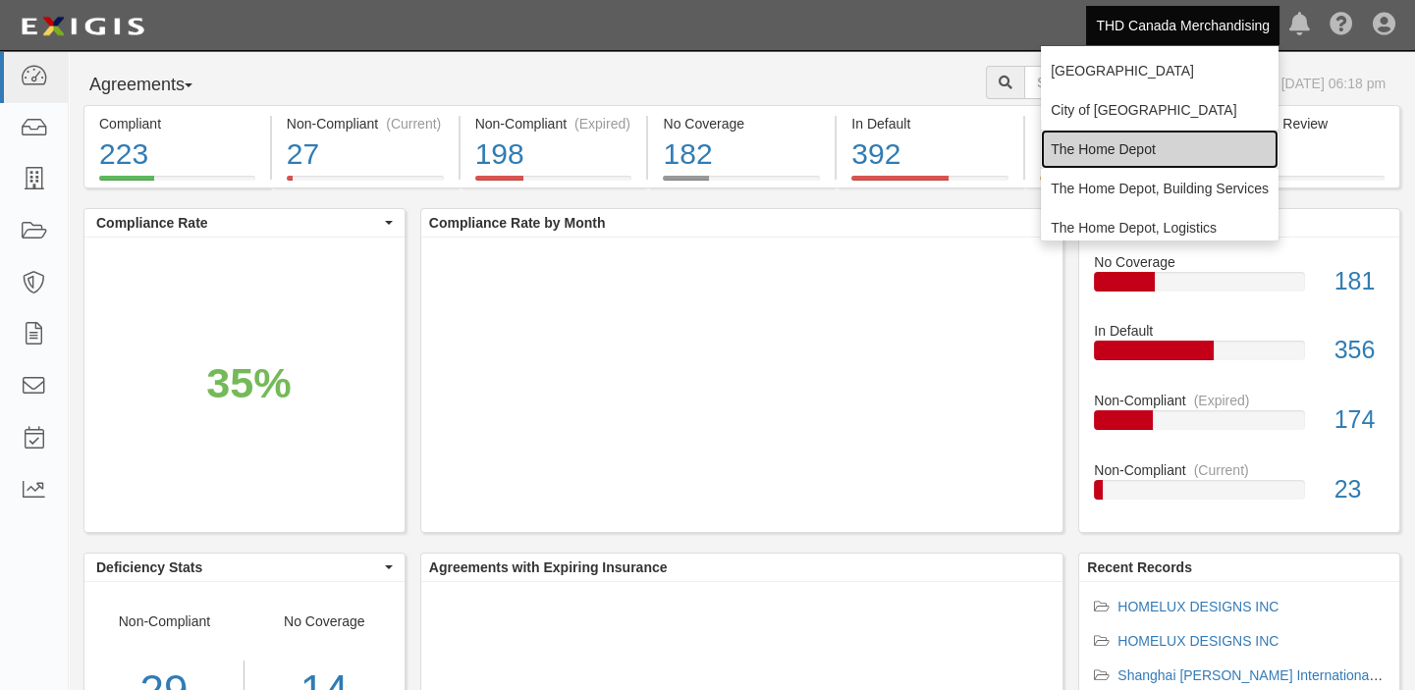
click at [1071, 142] on link "The Home Depot" at bounding box center [1160, 149] width 238 height 39
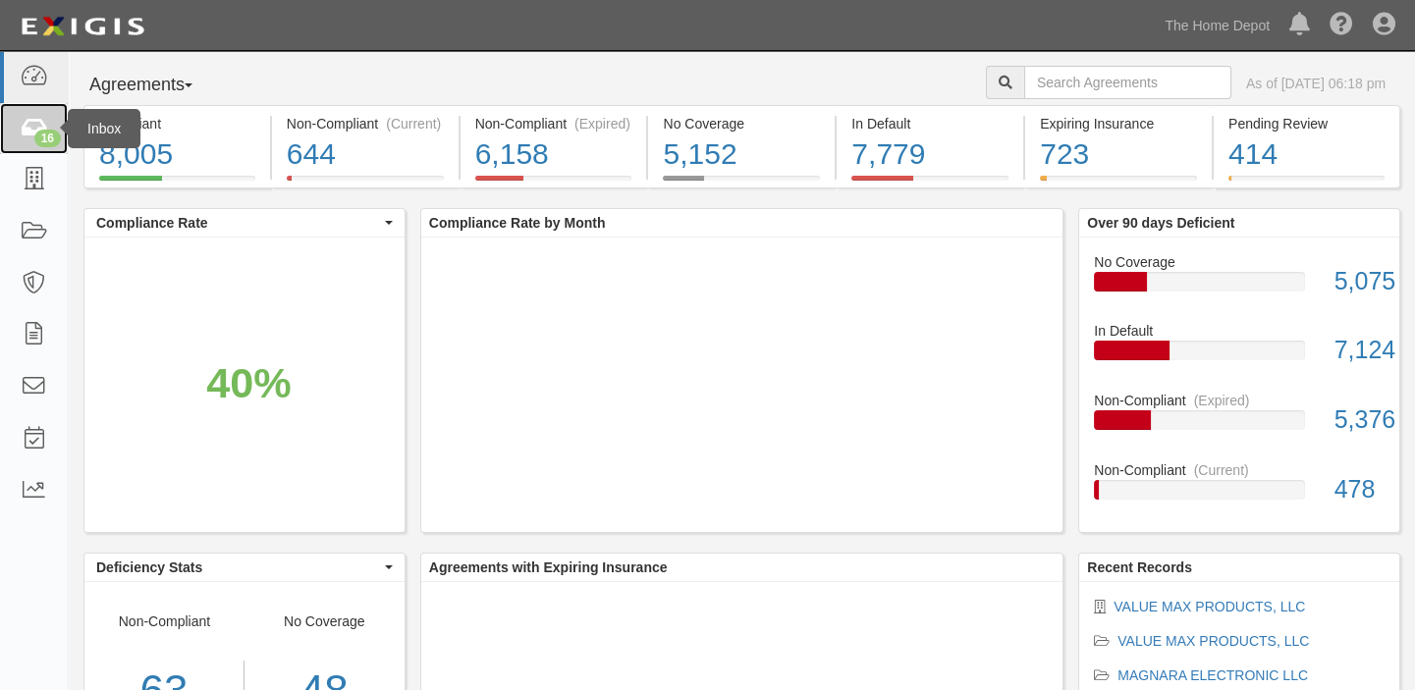
click at [24, 132] on icon at bounding box center [33, 129] width 27 height 23
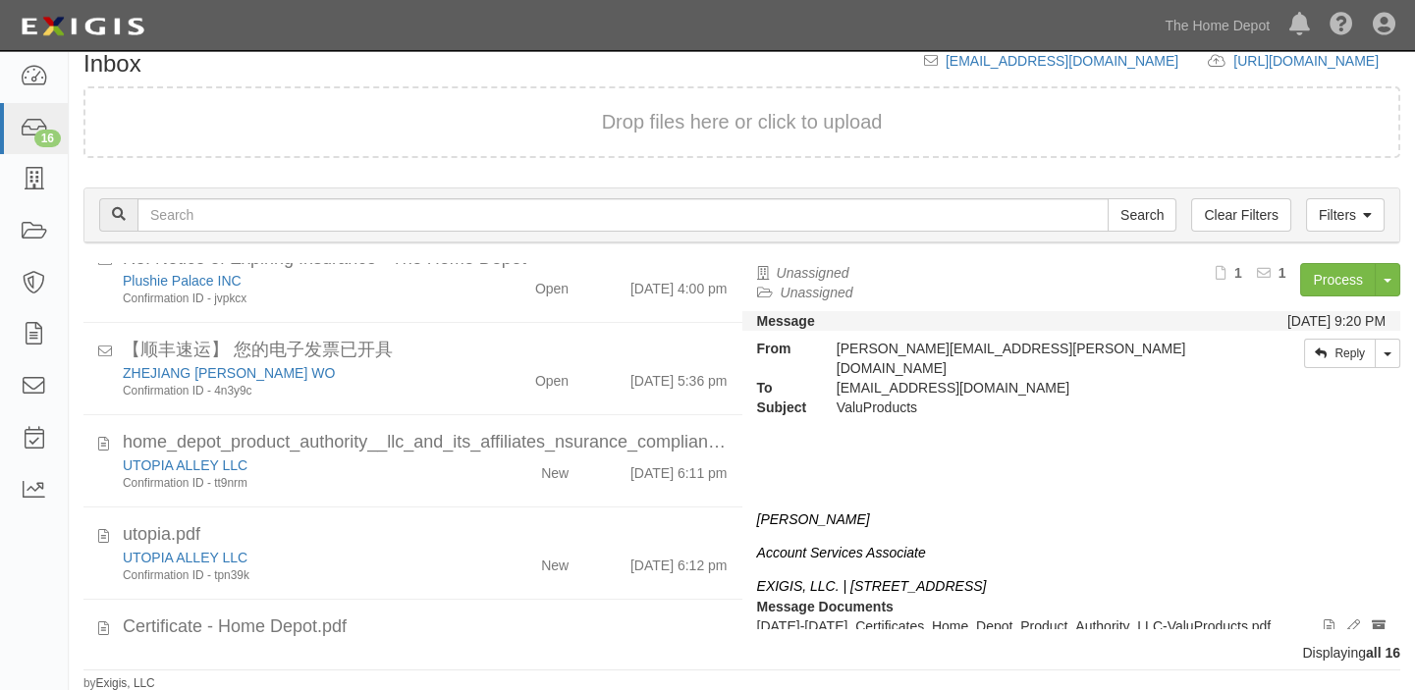
scroll to position [1109, 0]
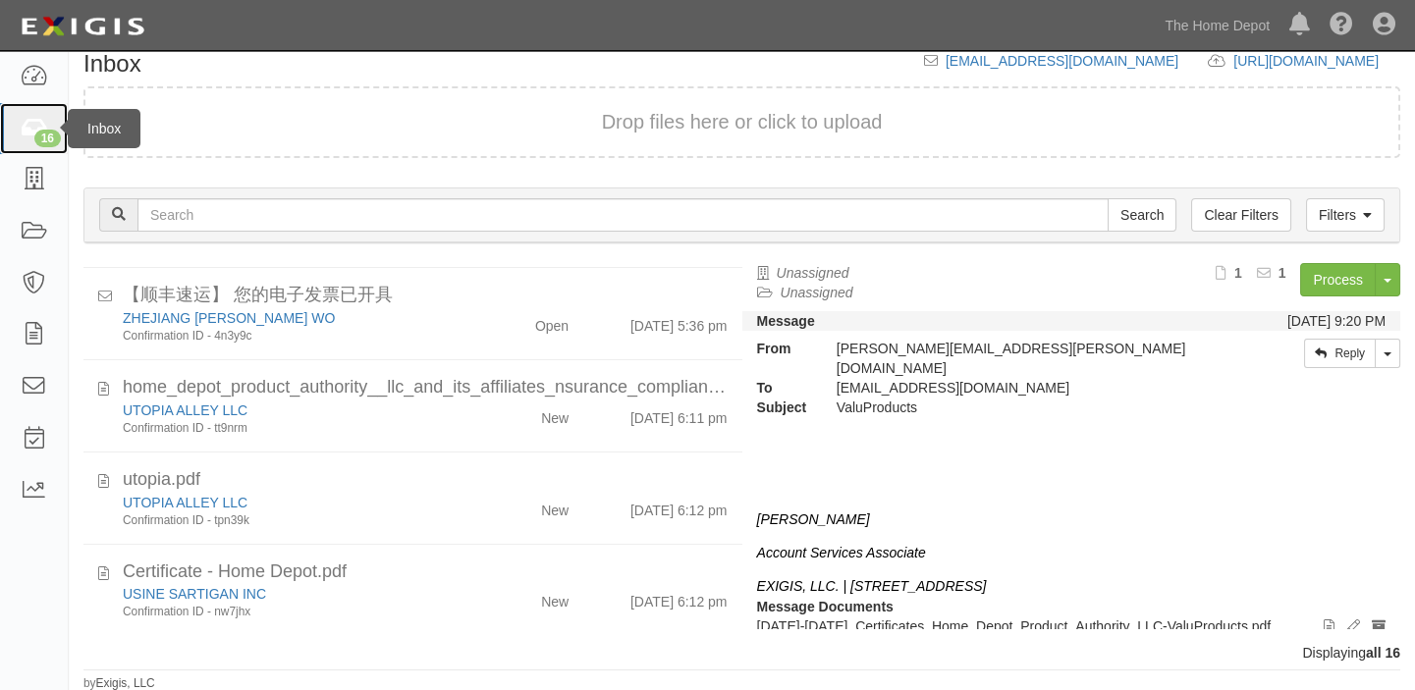
click at [37, 128] on icon at bounding box center [33, 129] width 27 height 23
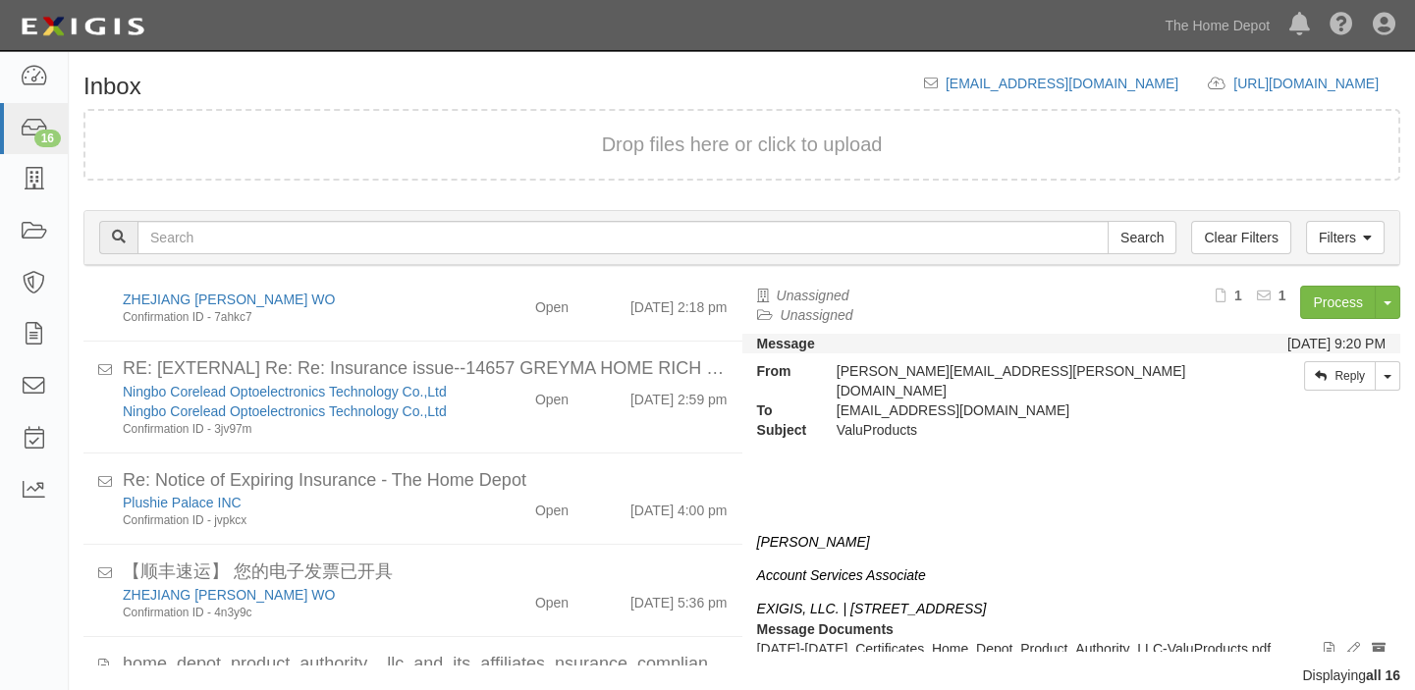
scroll to position [892, 0]
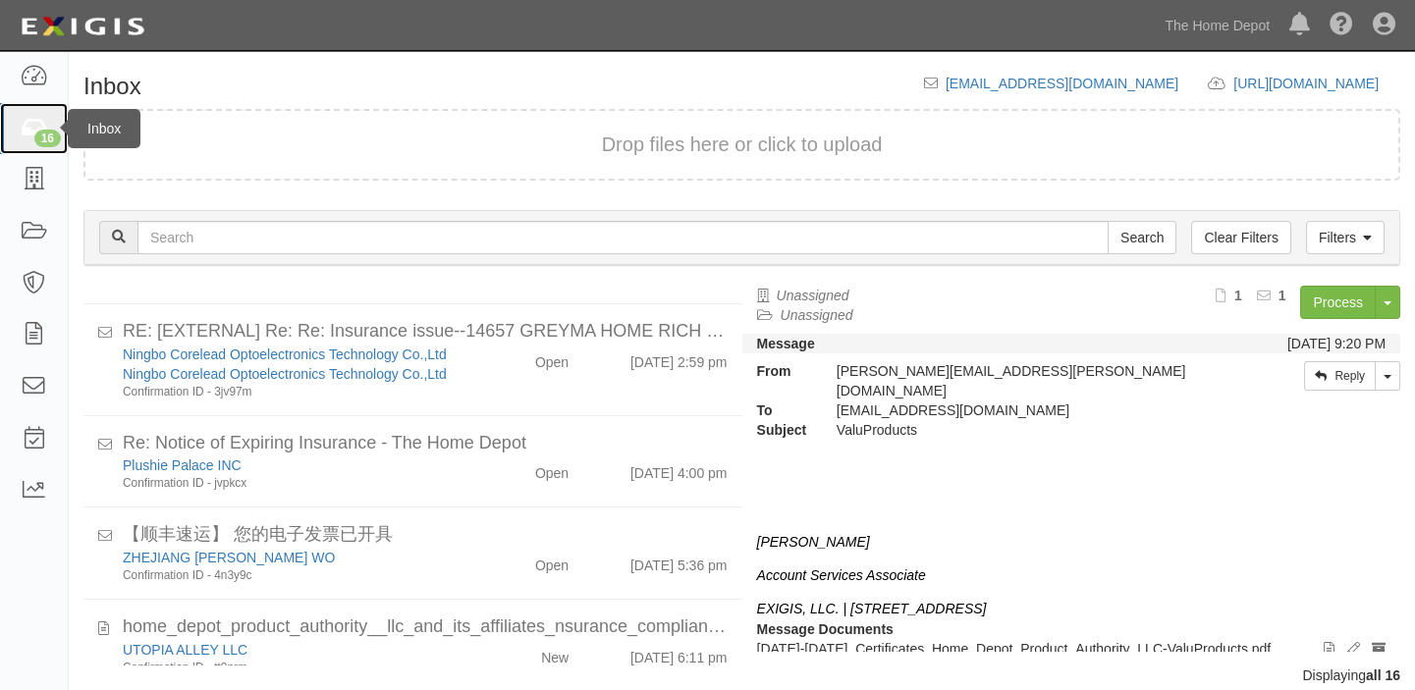
click at [34, 126] on icon at bounding box center [33, 129] width 27 height 23
